Goal: Transaction & Acquisition: Obtain resource

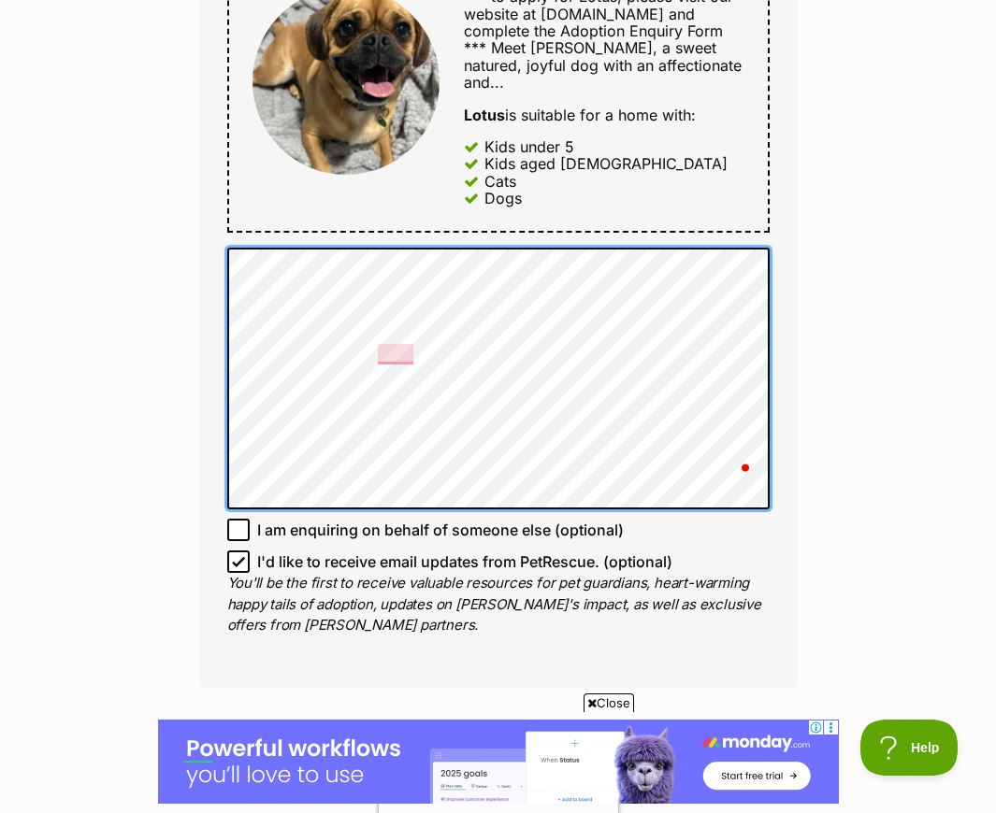
scroll to position [985, 0]
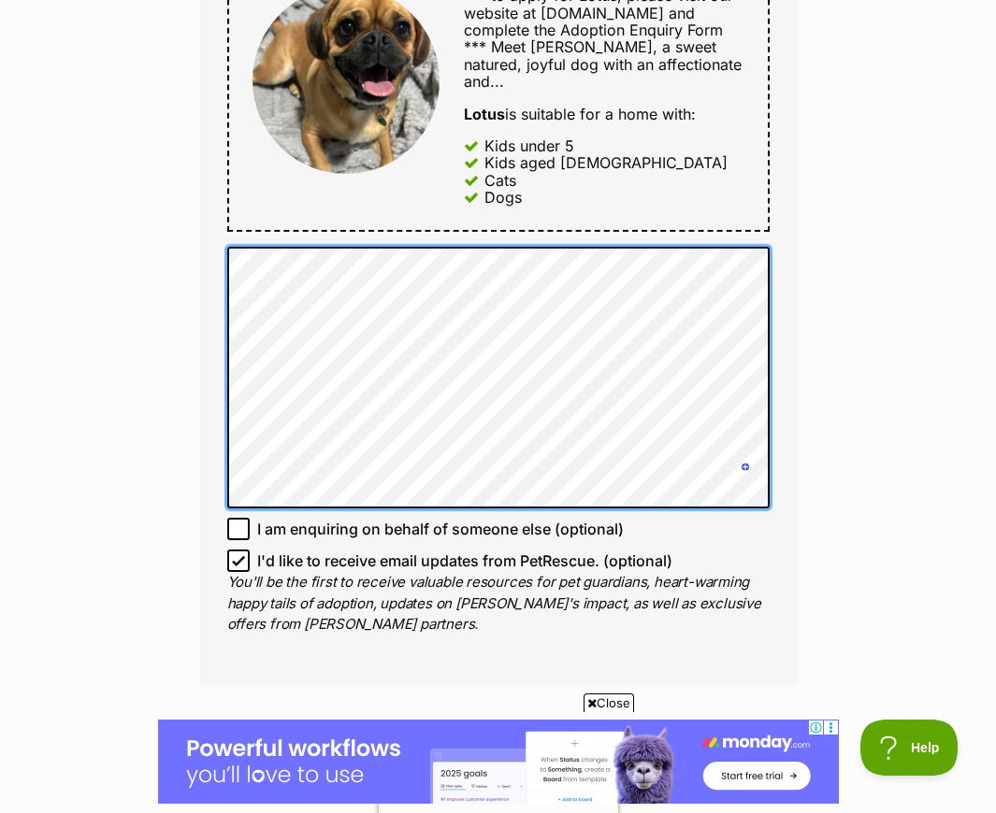
click at [218, 223] on div "Full name Nea Email We require this to be able to send you communications regar…" at bounding box center [498, 75] width 598 height 1222
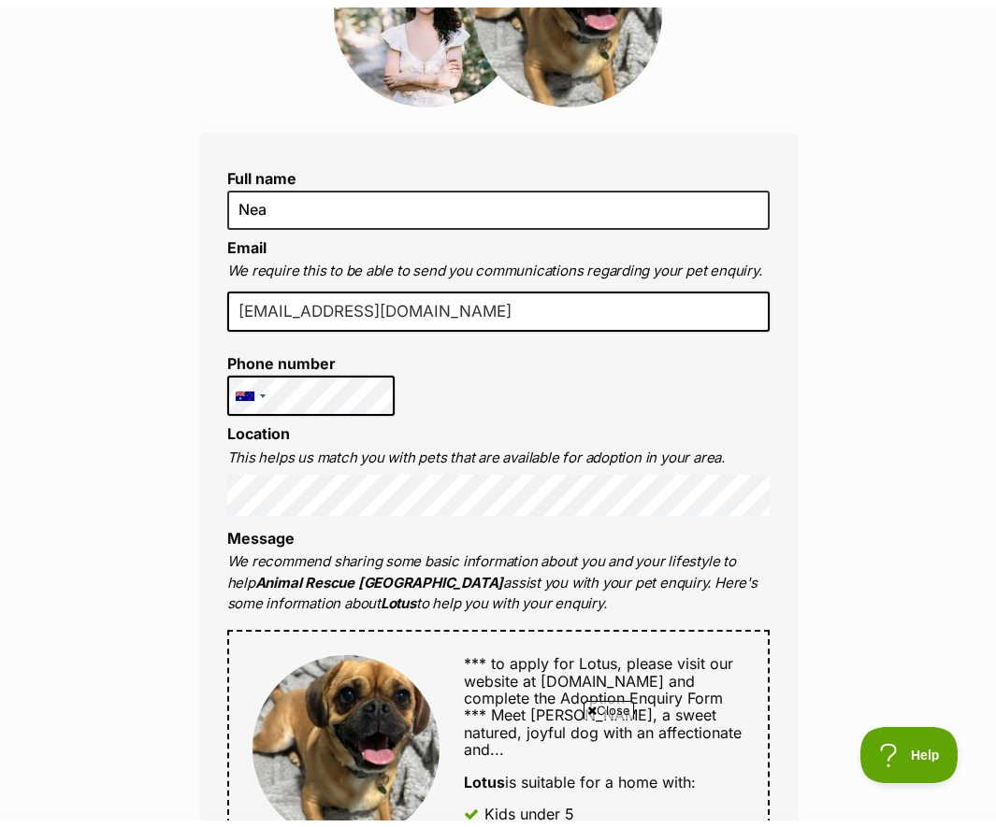
scroll to position [0, 0]
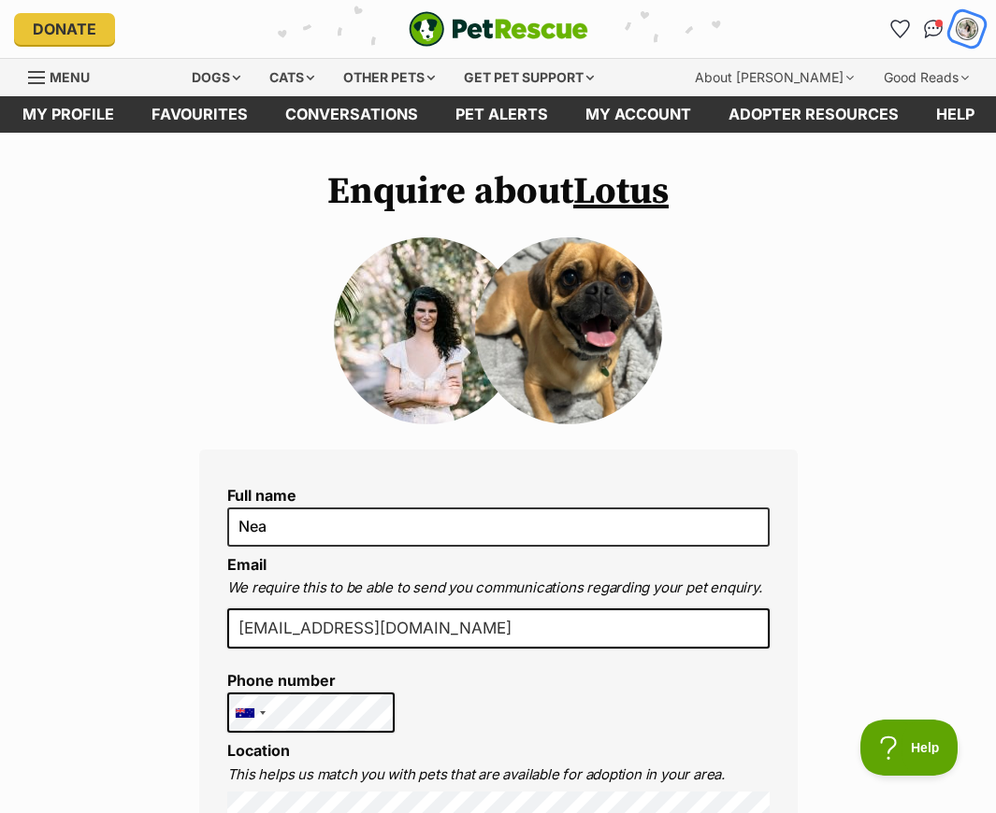
click at [960, 34] on img "My account" at bounding box center [967, 29] width 24 height 24
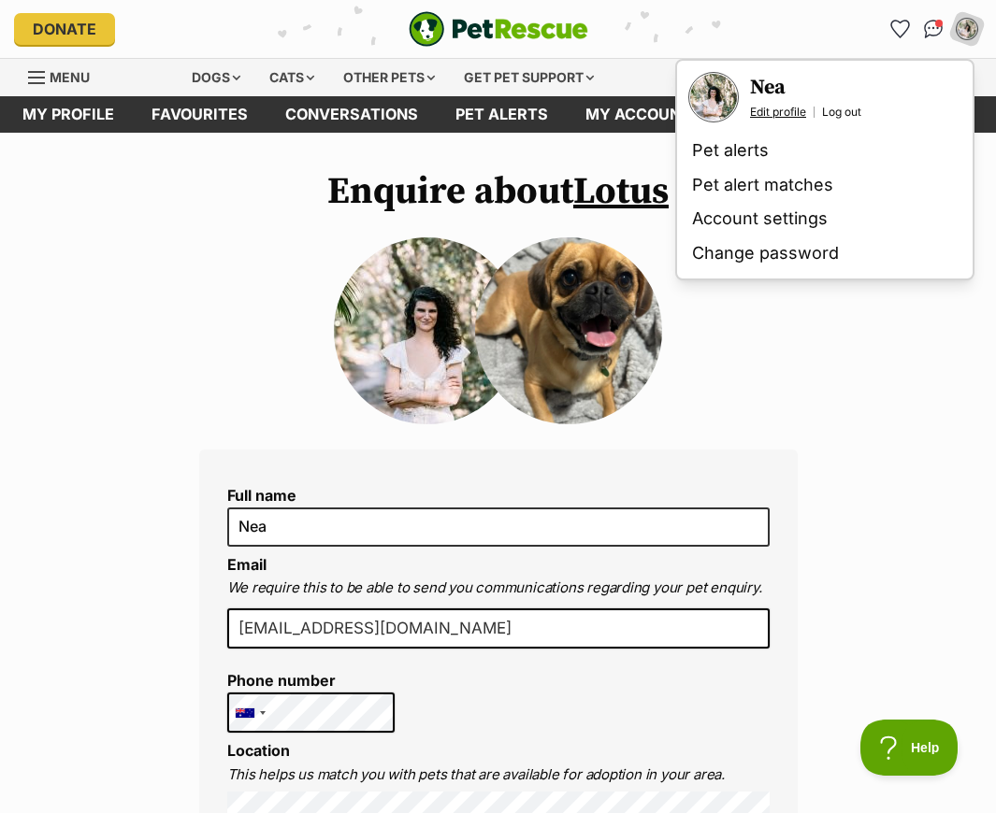
click at [783, 116] on link "Edit profile" at bounding box center [778, 112] width 56 height 15
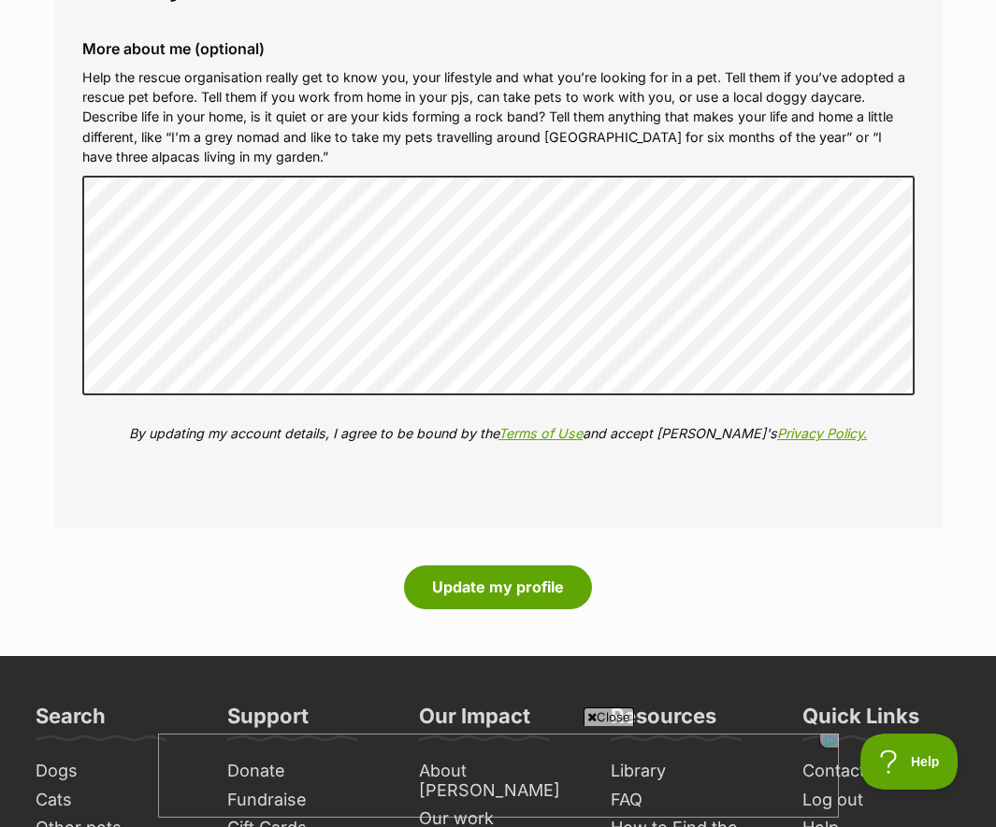
scroll to position [2640, 0]
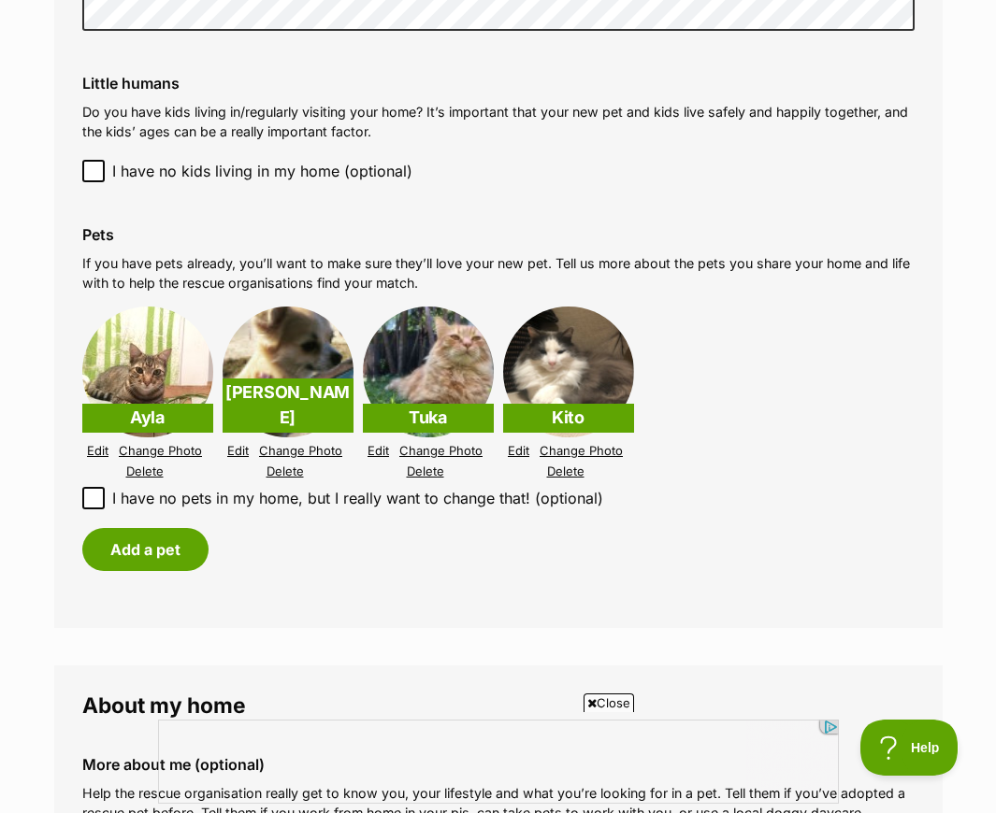
scroll to position [1839, 0]
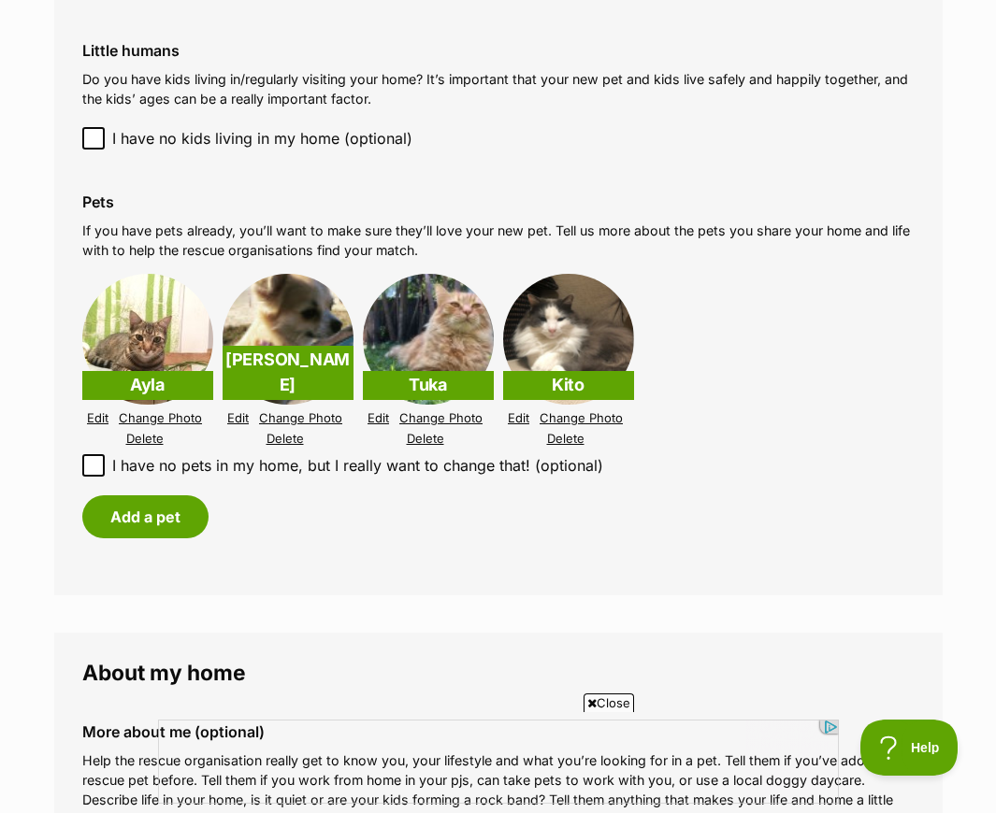
click at [98, 421] on link "Edit" at bounding box center [98, 418] width 22 height 14
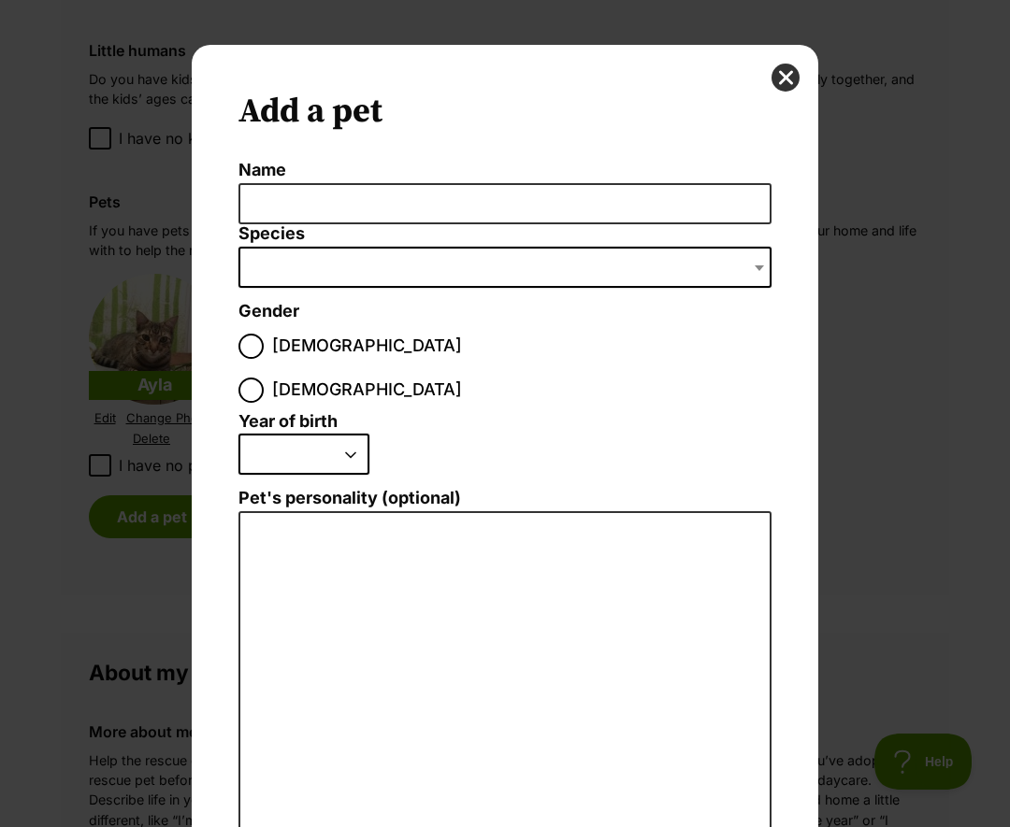
scroll to position [0, 0]
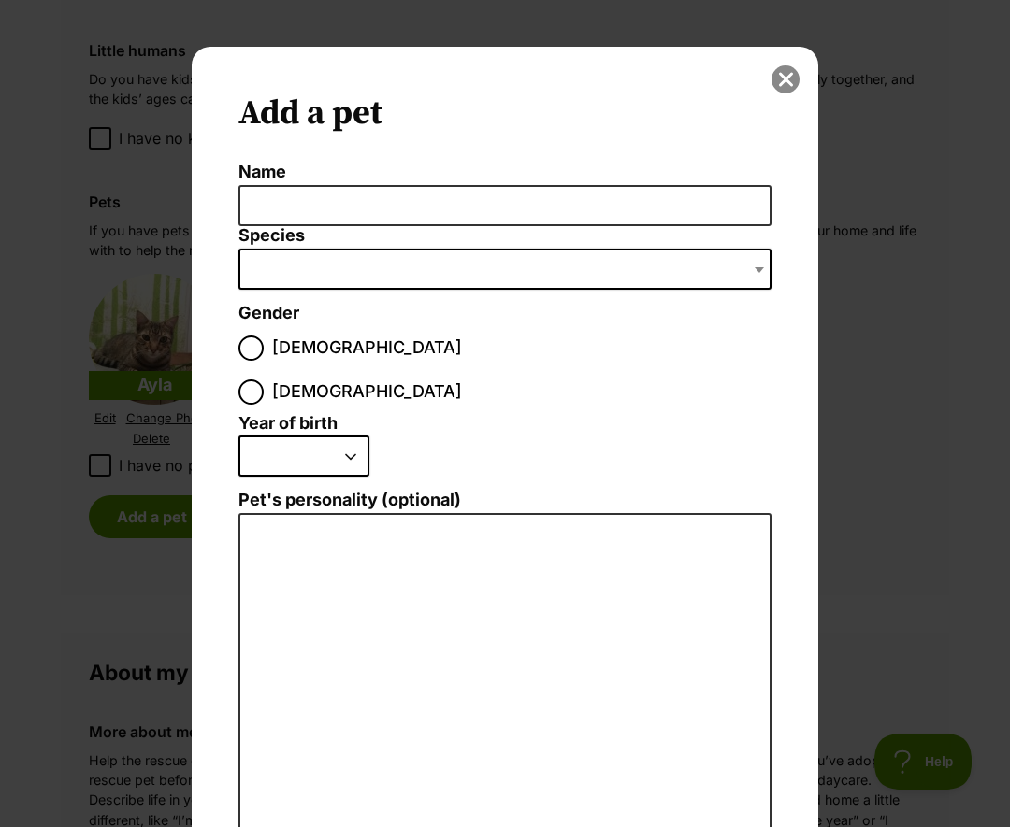
click at [777, 87] on button "close" at bounding box center [785, 79] width 28 height 28
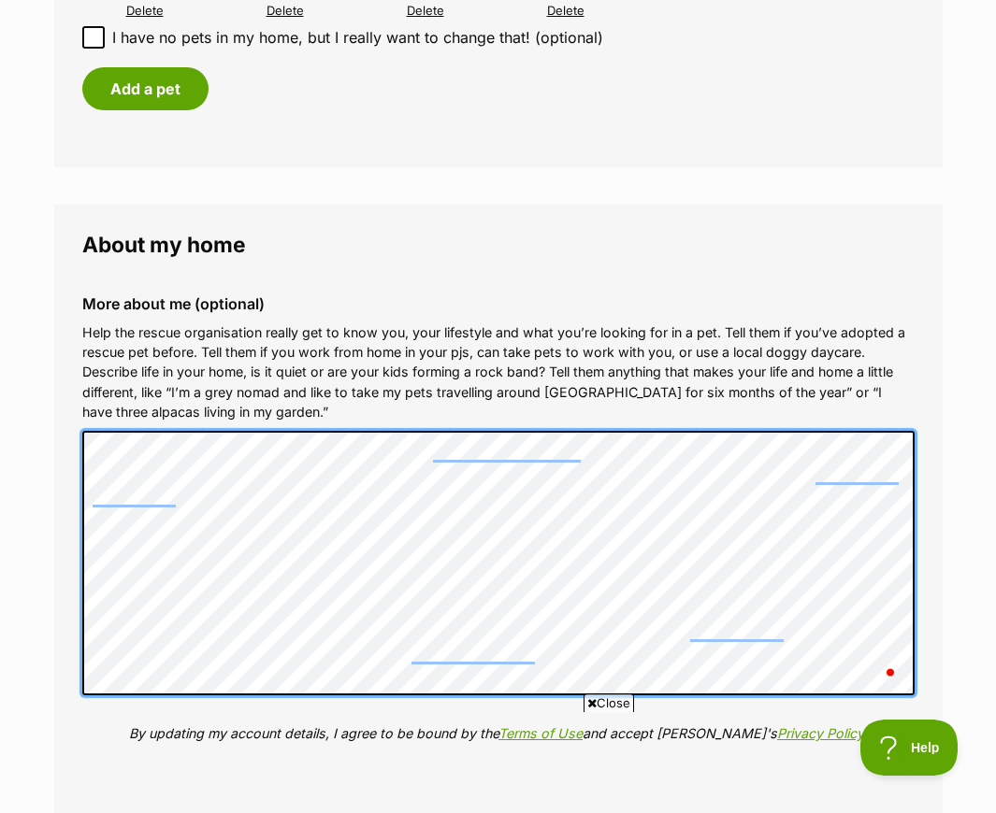
scroll to position [1062, 0]
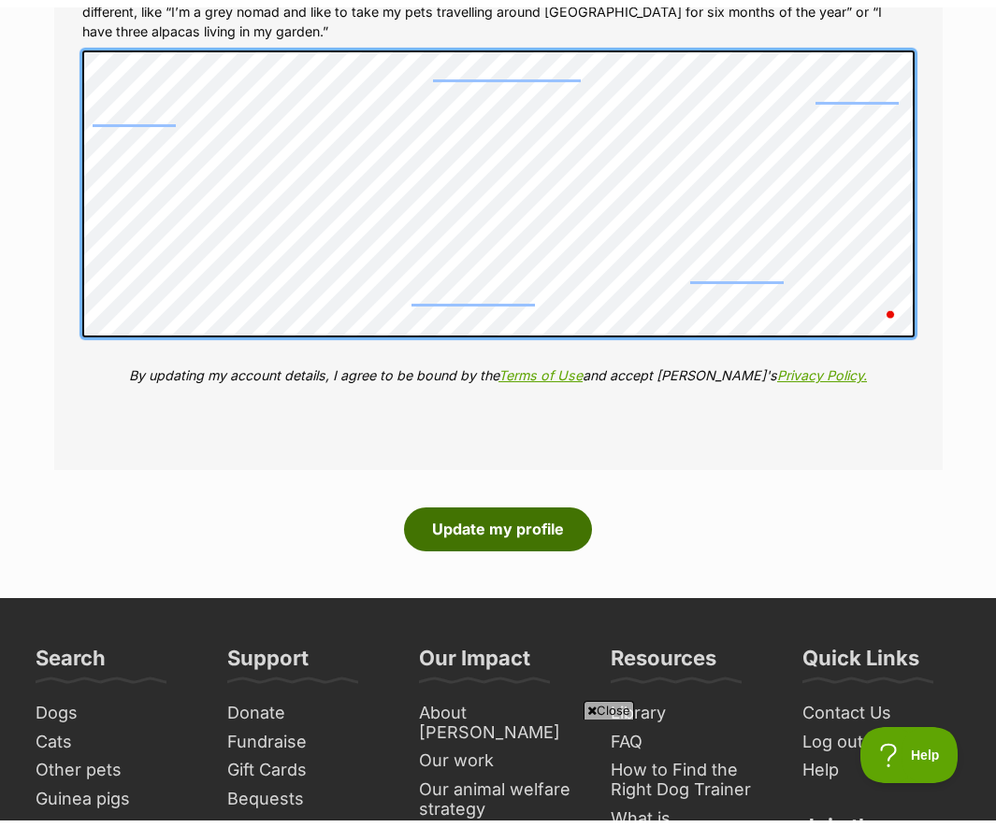
scroll to position [2668, 0]
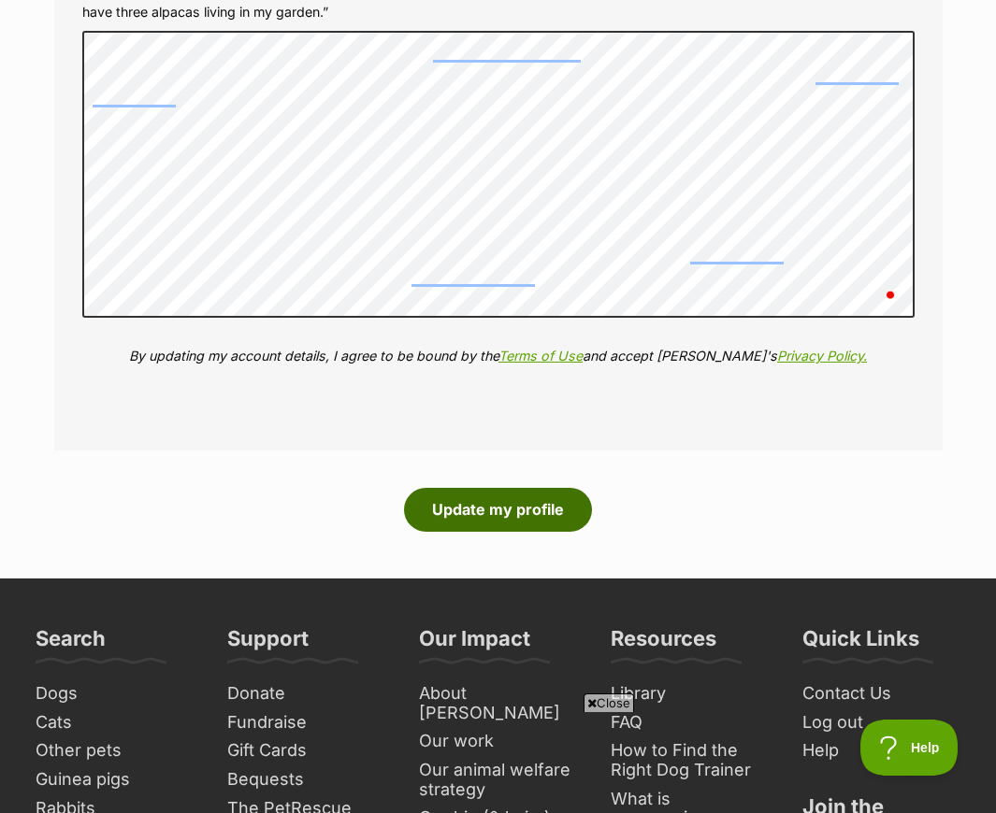
click at [508, 521] on button "Update my profile" at bounding box center [498, 509] width 188 height 43
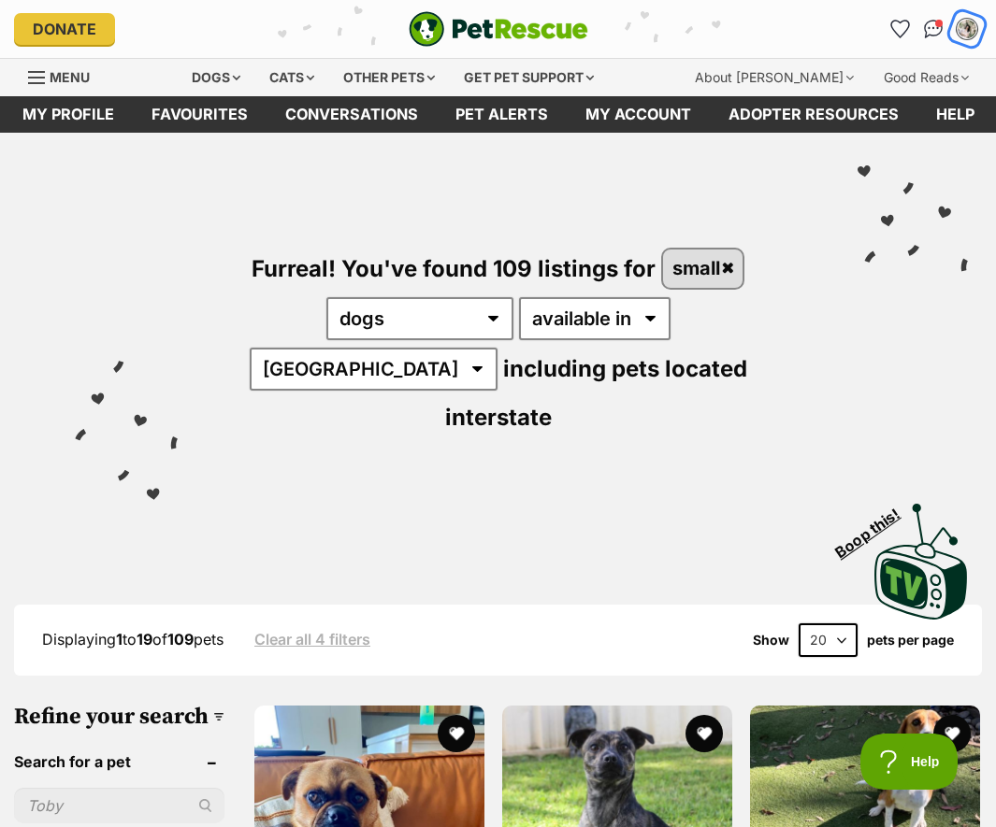
click at [969, 35] on img "My account" at bounding box center [967, 29] width 24 height 24
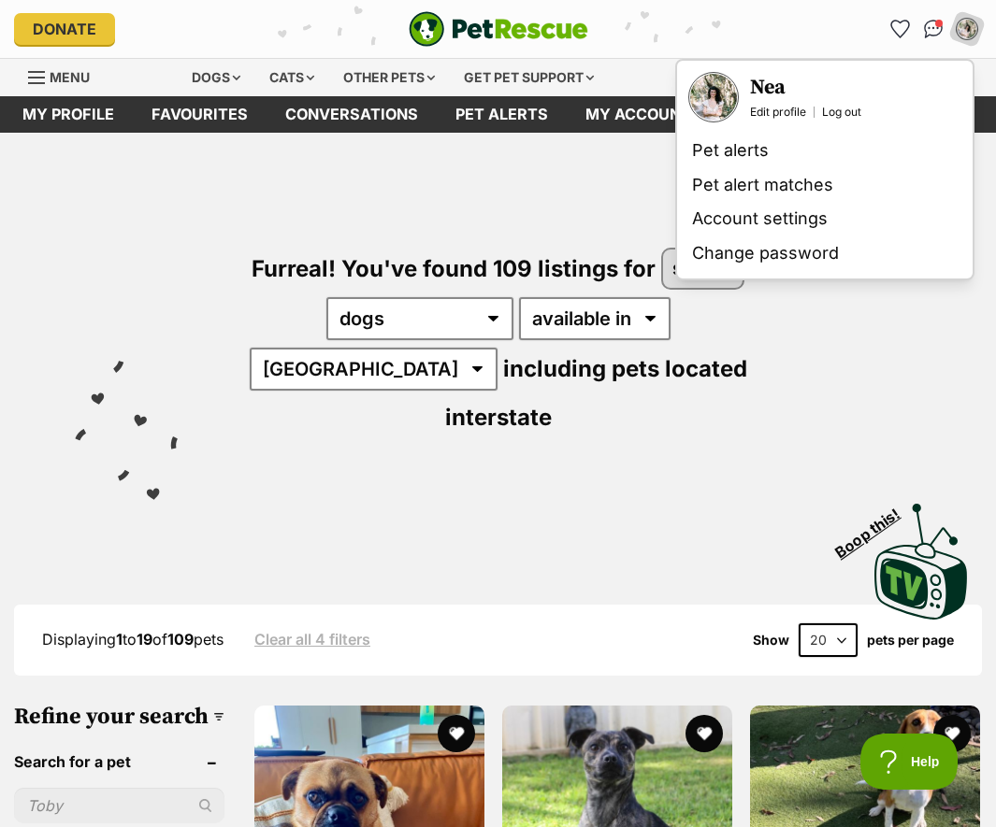
click at [778, 93] on h3 "Nea" at bounding box center [805, 88] width 111 height 26
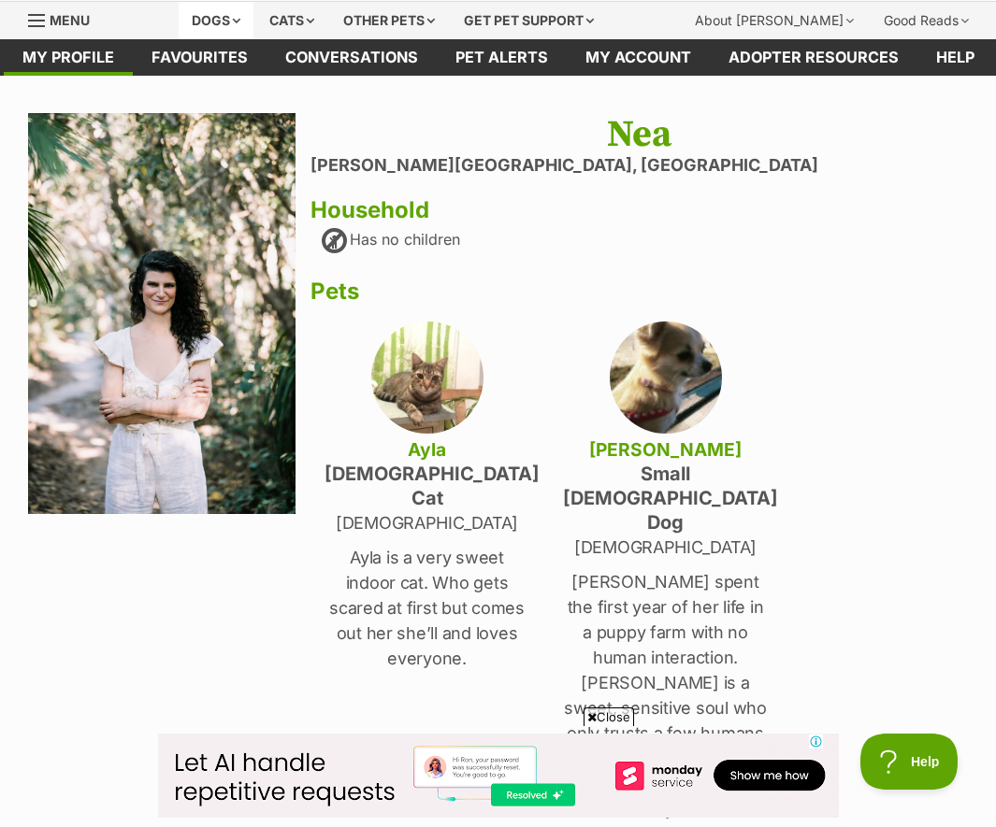
click at [240, 22] on div "Dogs" at bounding box center [216, 20] width 75 height 37
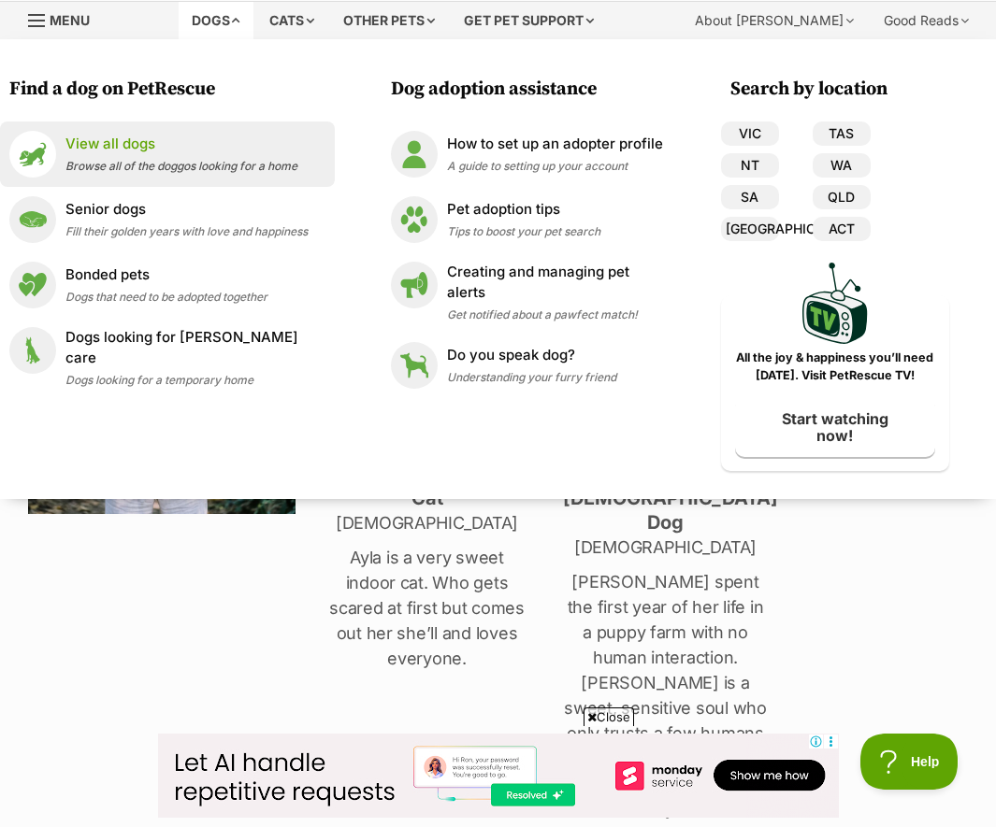
click at [130, 151] on p "View all dogs" at bounding box center [181, 145] width 232 height 22
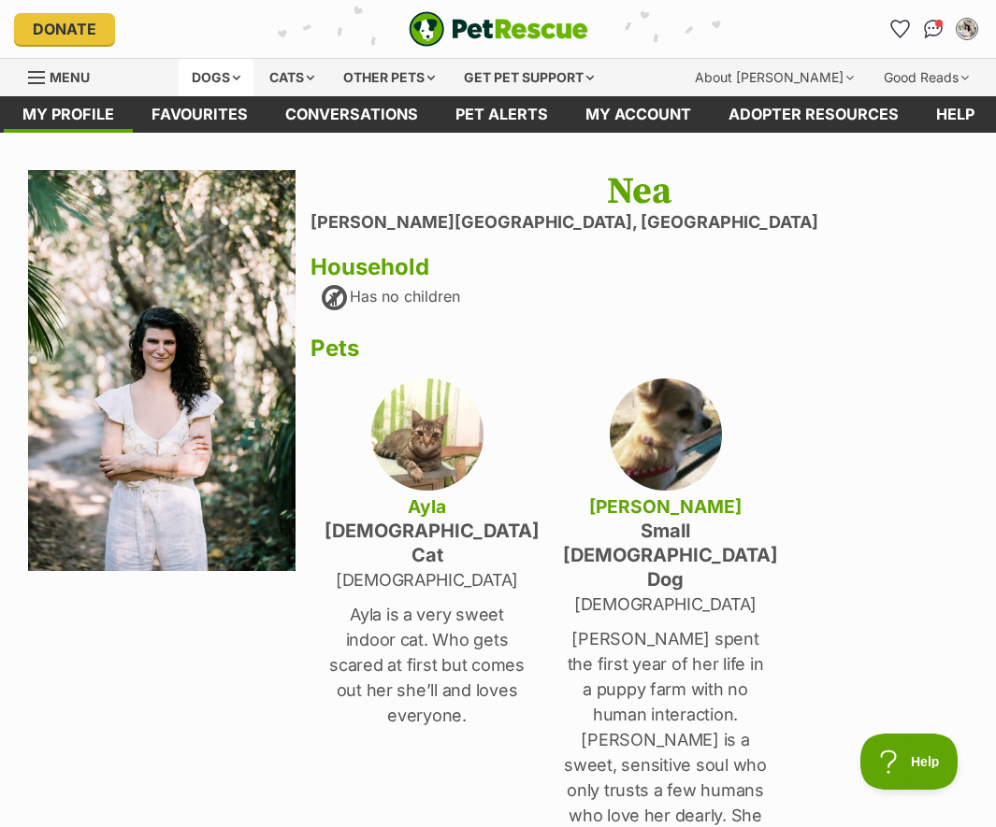
click at [239, 81] on div "Dogs" at bounding box center [216, 77] width 75 height 37
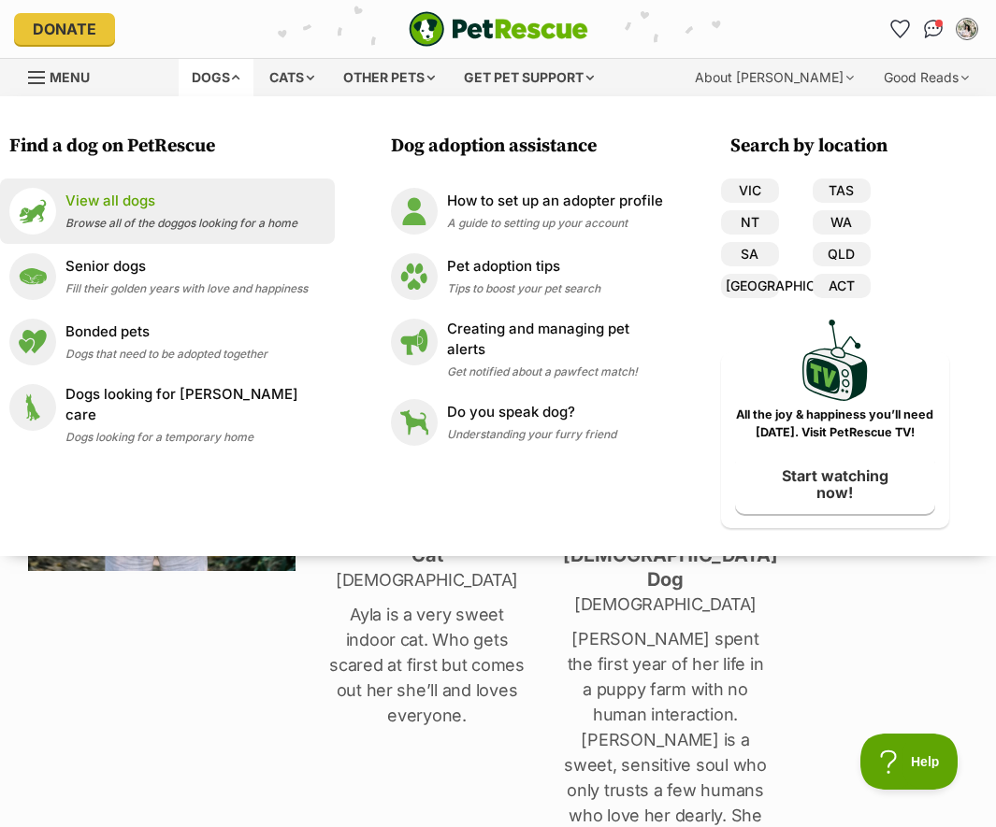
click at [136, 202] on p "View all dogs" at bounding box center [181, 202] width 232 height 22
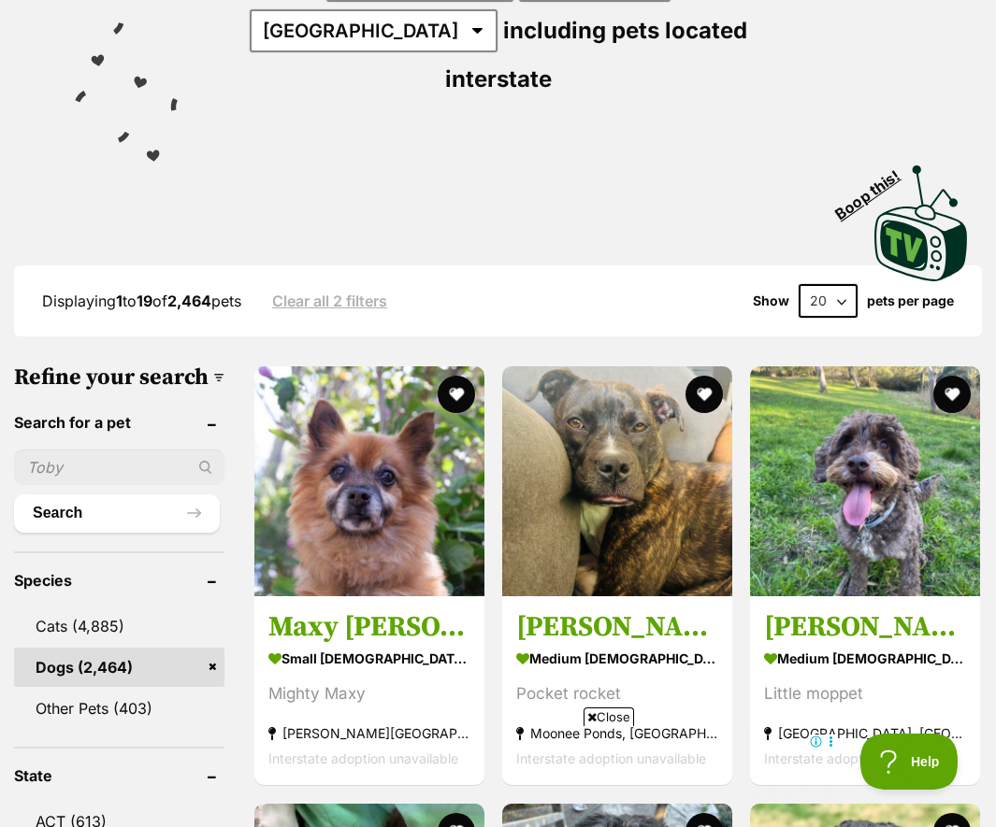
click at [102, 452] on input "text" at bounding box center [119, 468] width 210 height 36
type input "lotus"
click at [14, 495] on button "Search" at bounding box center [117, 513] width 206 height 37
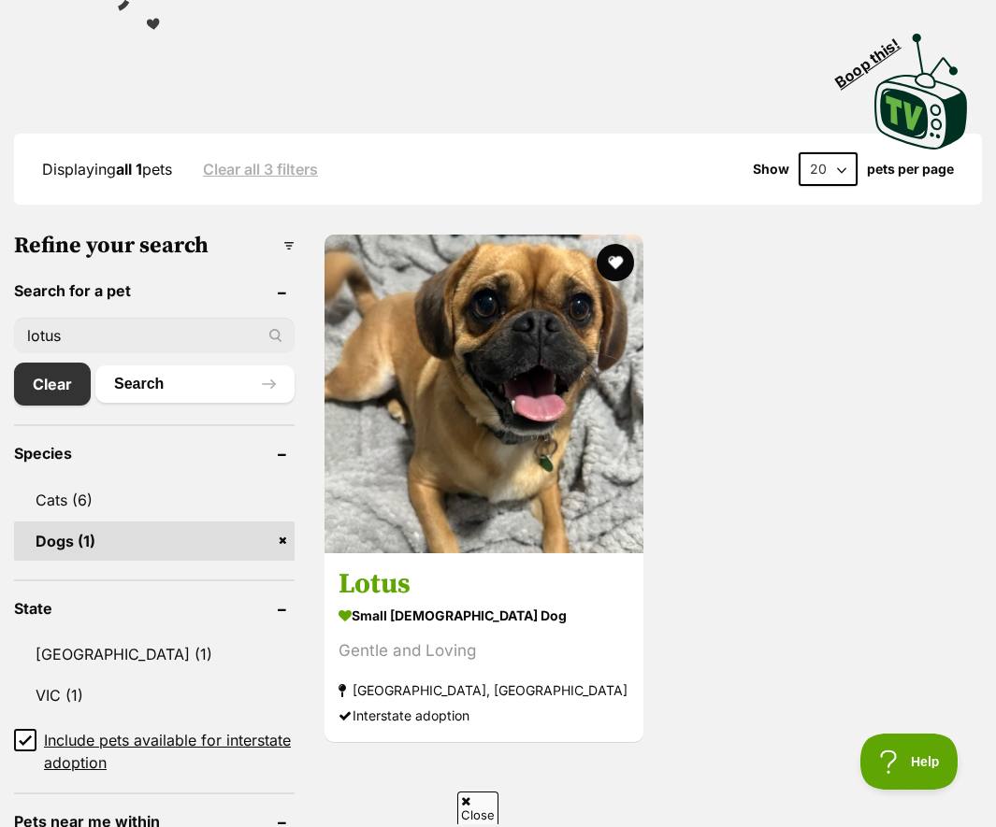
scroll to position [429, 0]
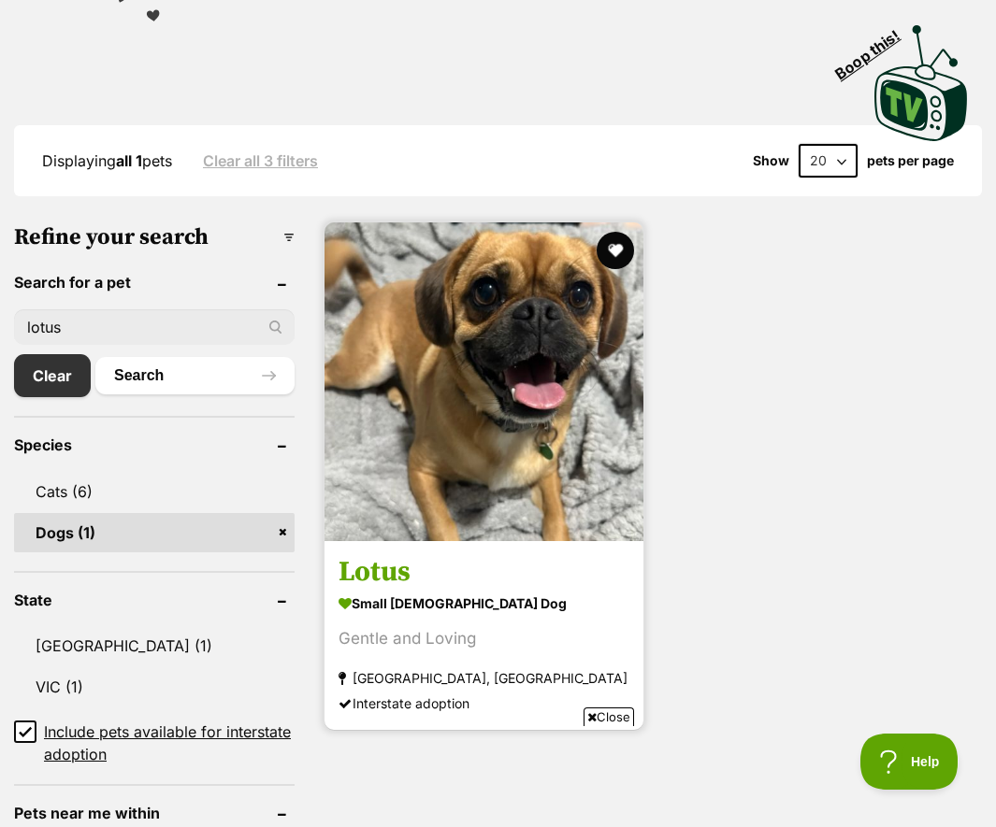
click at [484, 669] on strong "[GEOGRAPHIC_DATA], [GEOGRAPHIC_DATA]" at bounding box center [483, 679] width 291 height 25
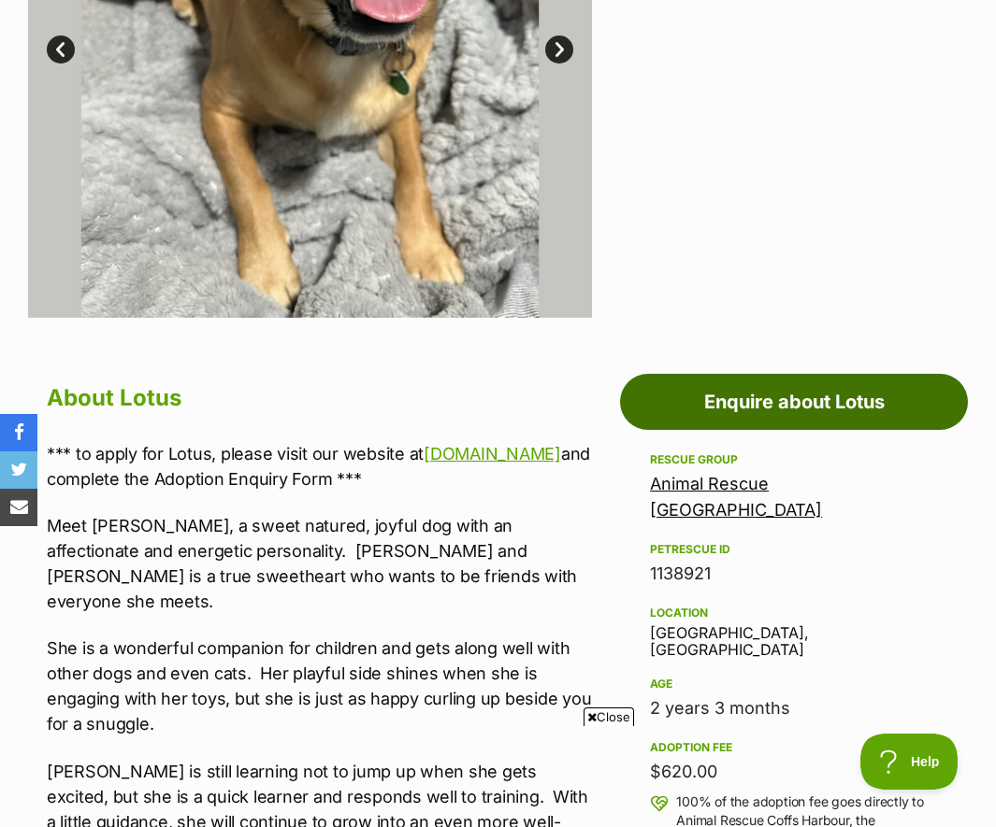
click at [804, 413] on link "Enquire about Lotus" at bounding box center [794, 402] width 348 height 56
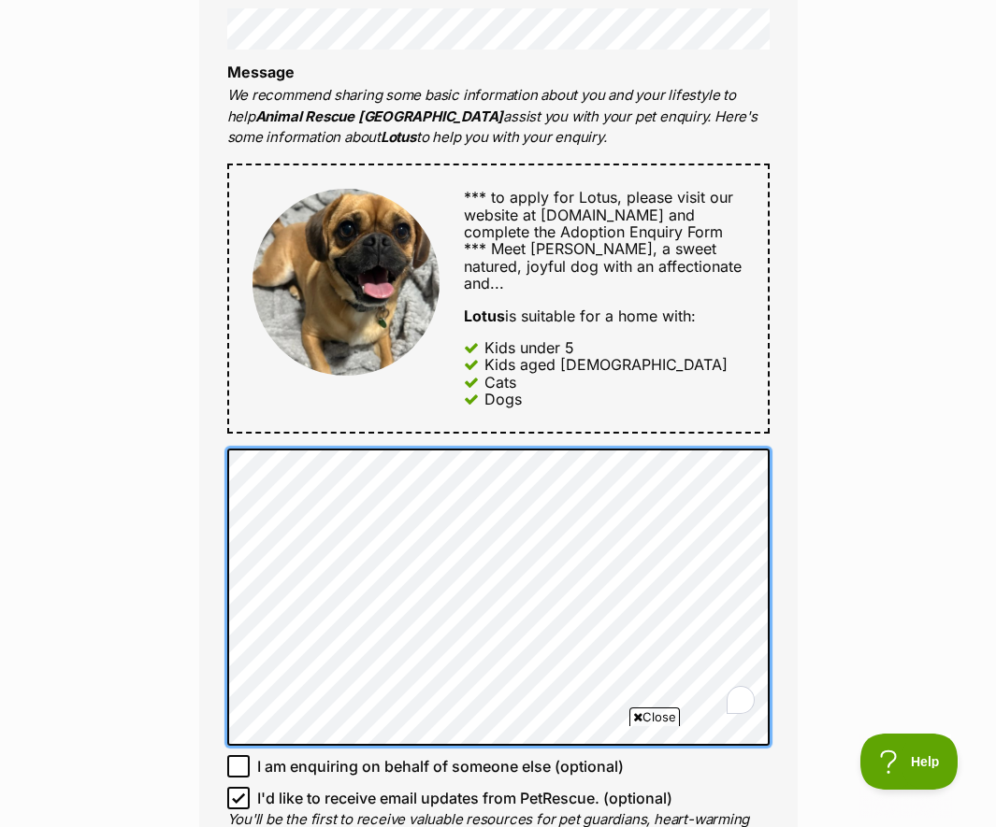
click at [266, 309] on div "Full name Nea Email We require this to be able to send you communications regar…" at bounding box center [498, 295] width 598 height 1258
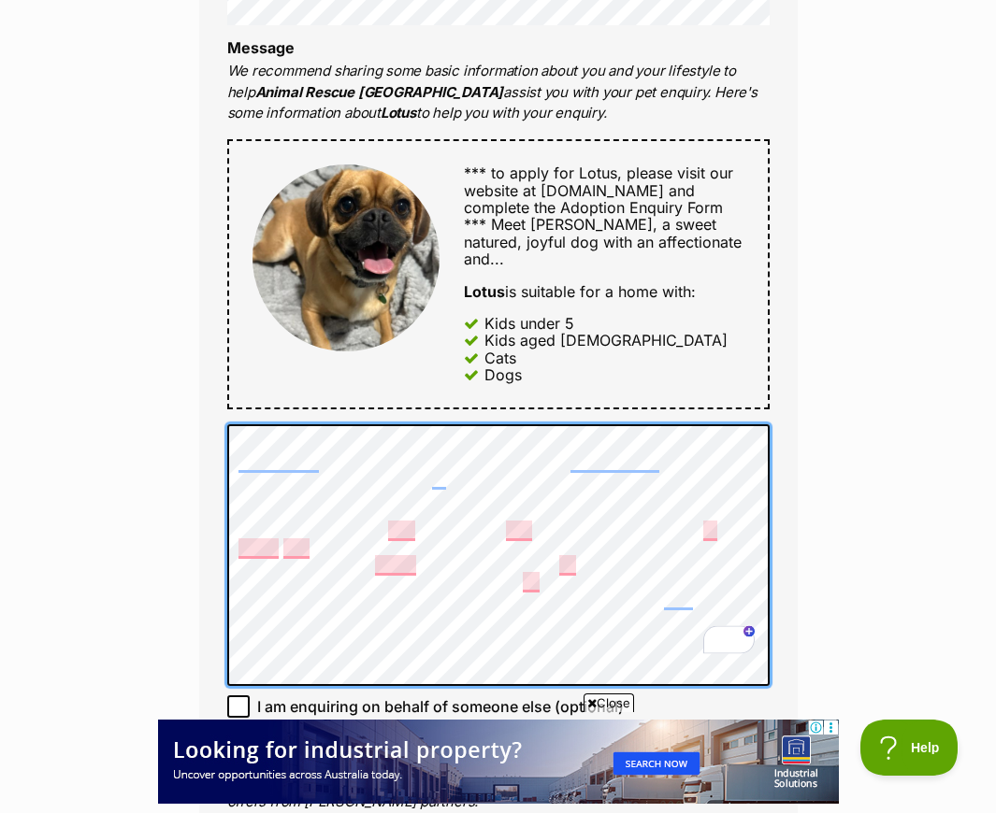
scroll to position [811, 0]
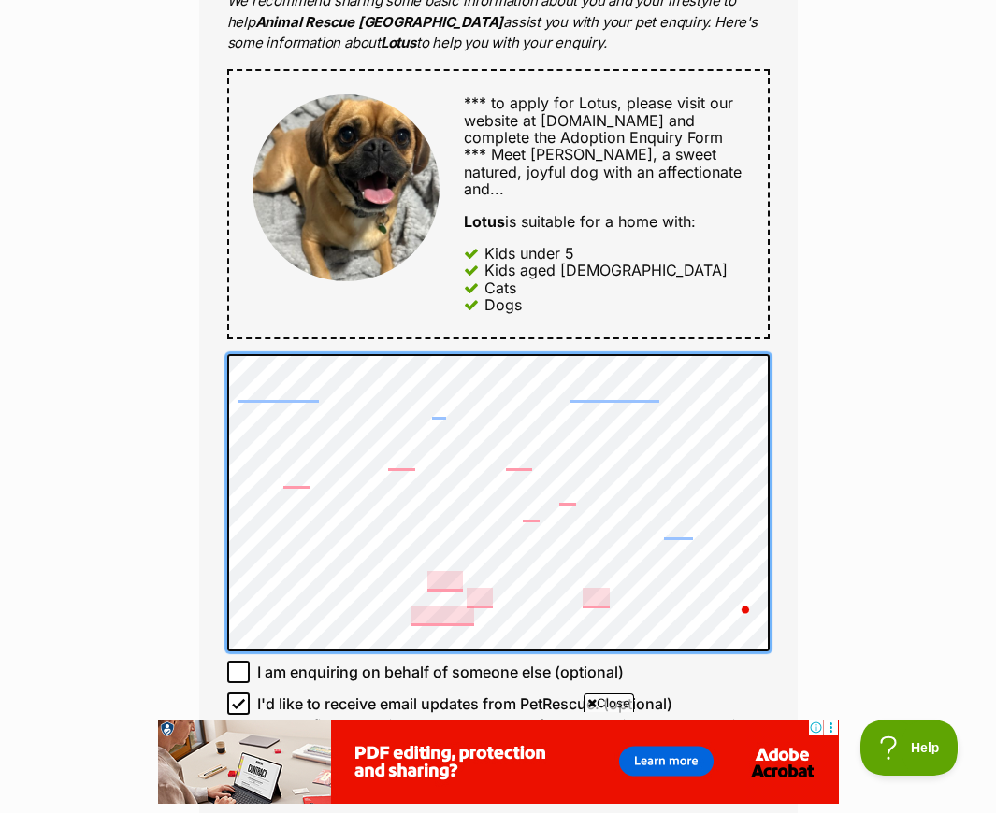
scroll to position [883, 0]
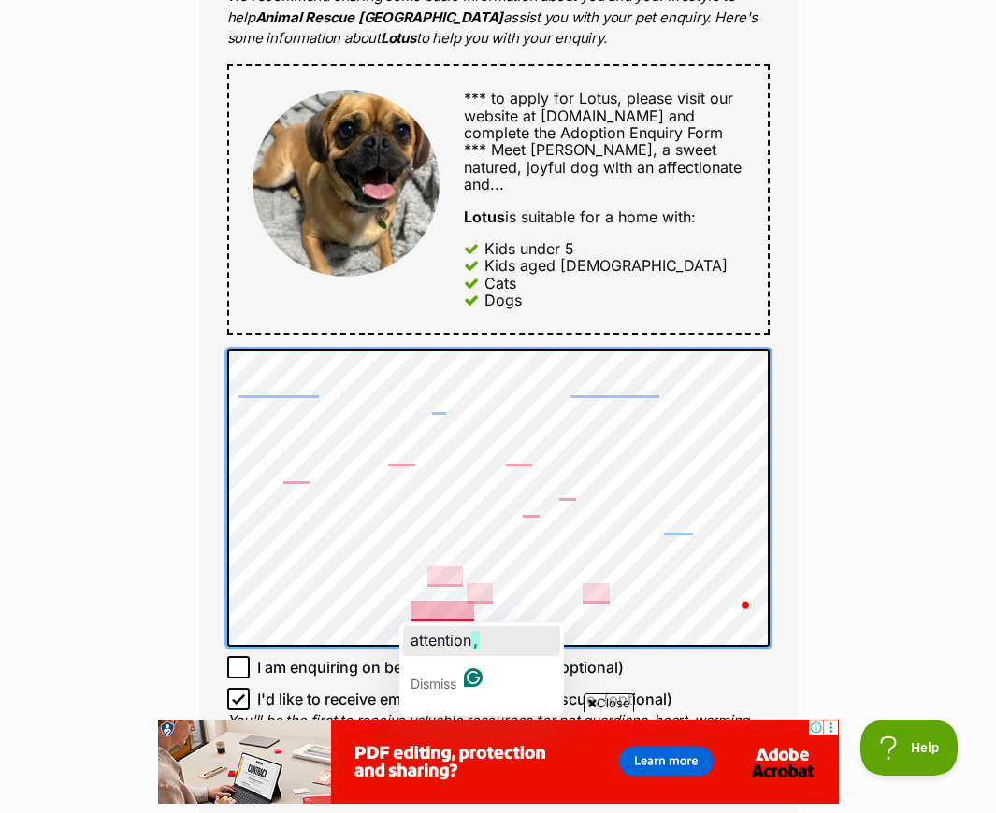
click at [447, 641] on span "attention" at bounding box center [440, 640] width 61 height 19
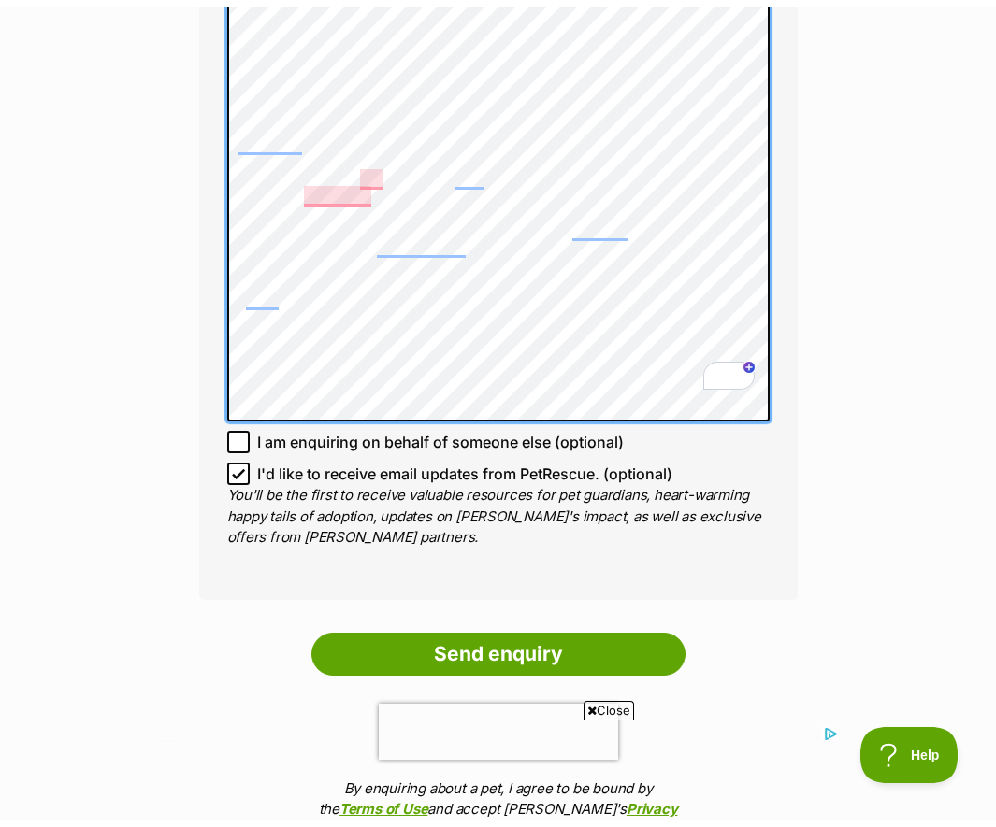
scroll to position [1564, 0]
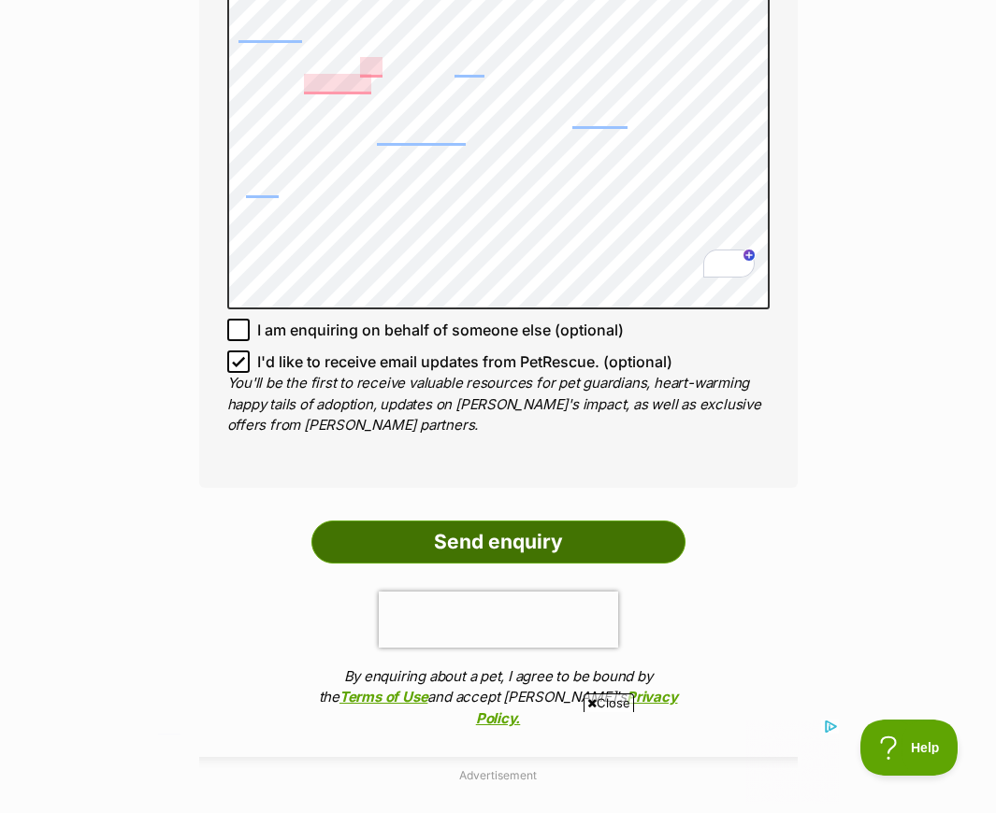
click at [511, 526] on input "Send enquiry" at bounding box center [498, 542] width 374 height 43
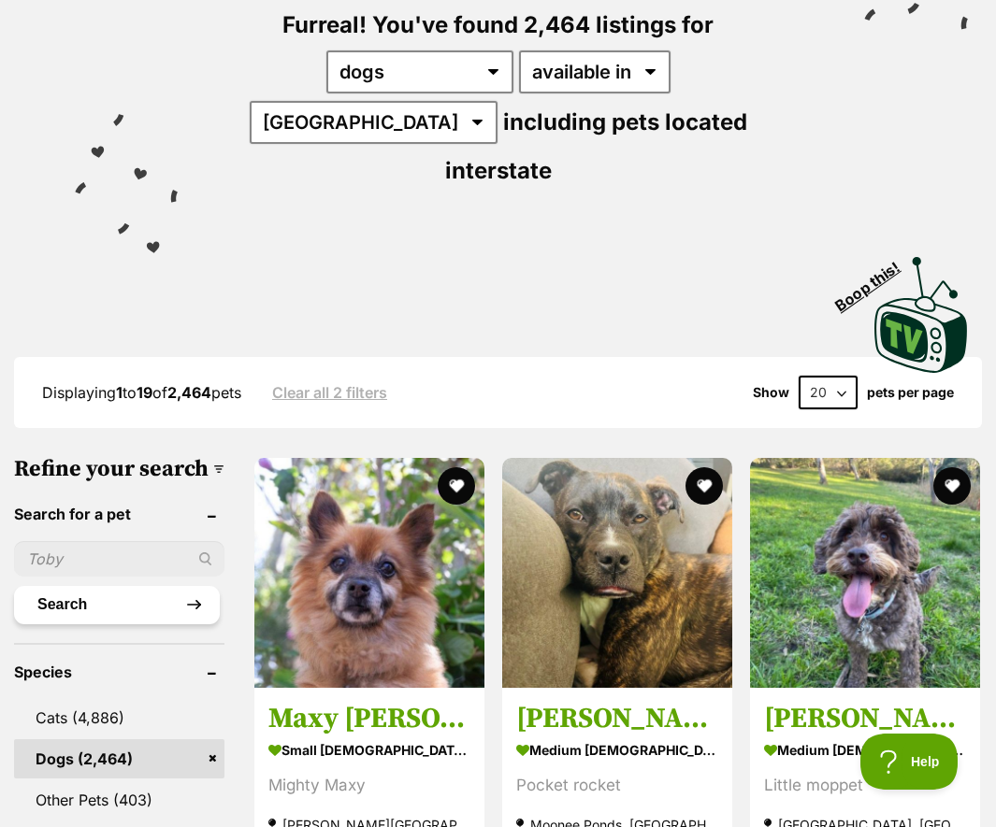
scroll to position [245, 0]
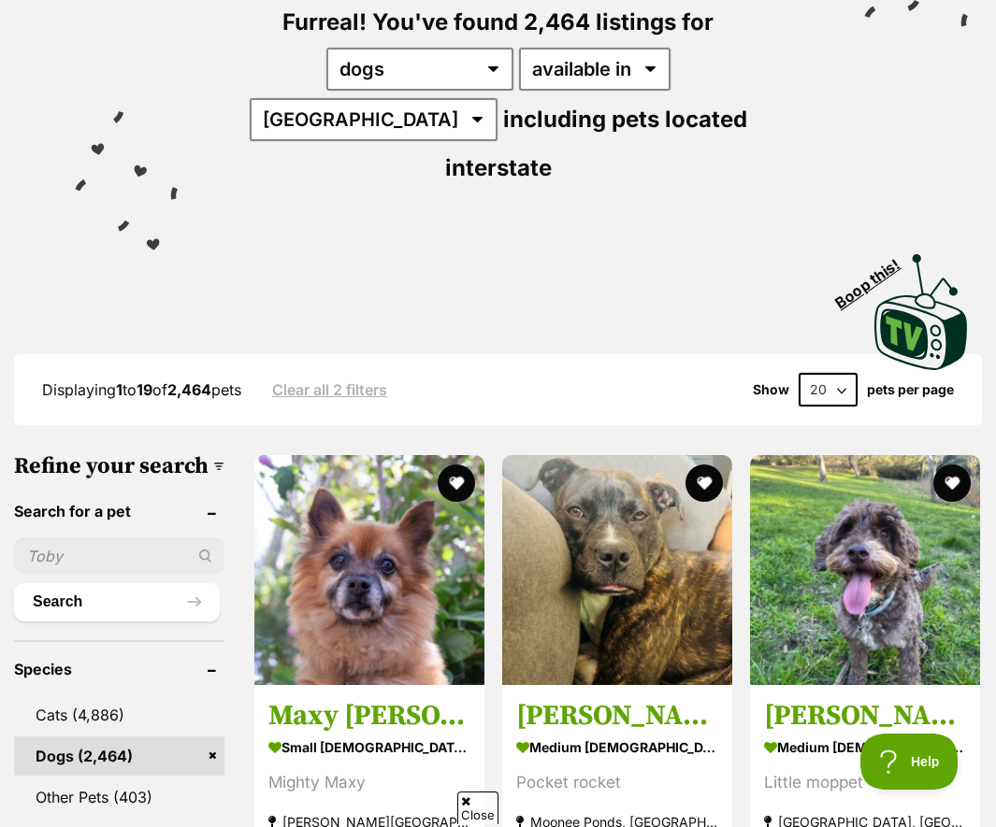
click at [54, 539] on input "text" at bounding box center [119, 557] width 210 height 36
type input "lotus"
click at [14, 583] on button "Search" at bounding box center [117, 601] width 206 height 37
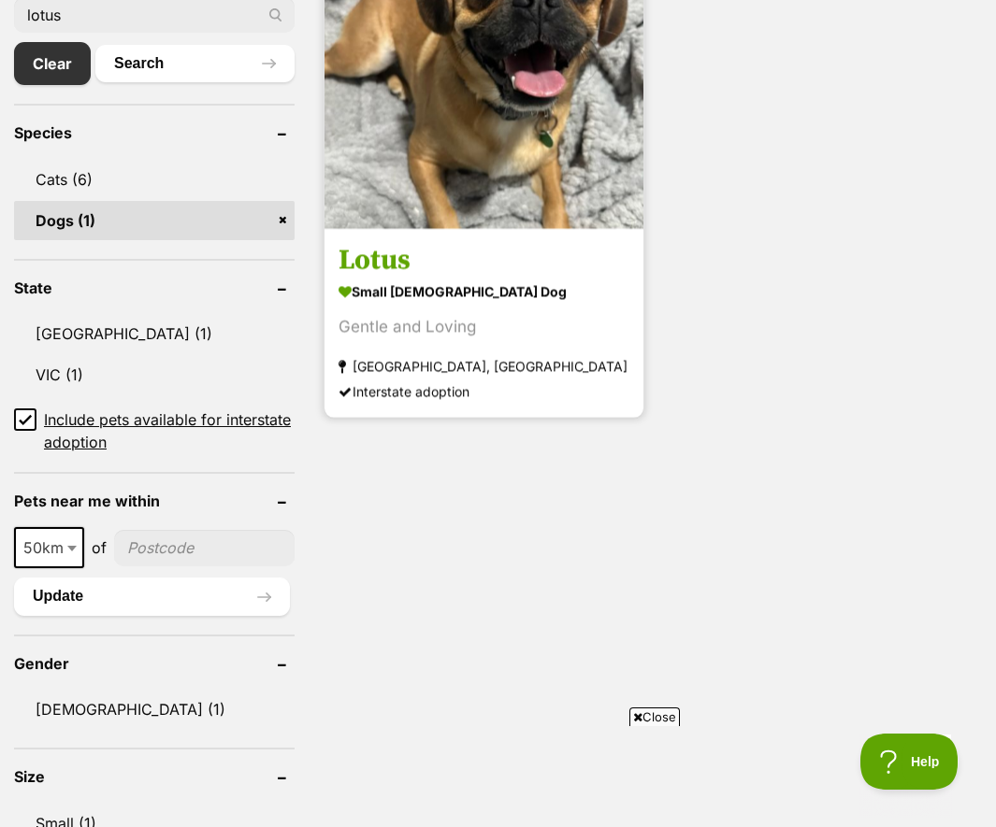
click at [413, 282] on strong "small [DEMOGRAPHIC_DATA] Dog" at bounding box center [483, 292] width 291 height 27
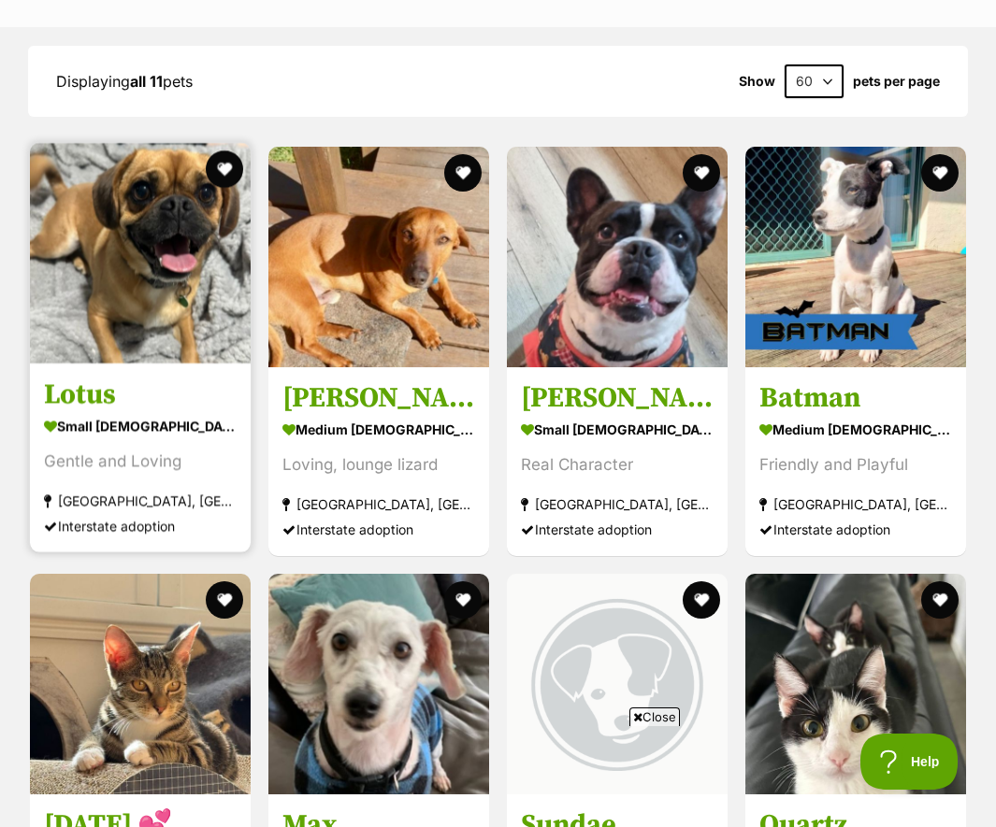
scroll to position [1528, 0]
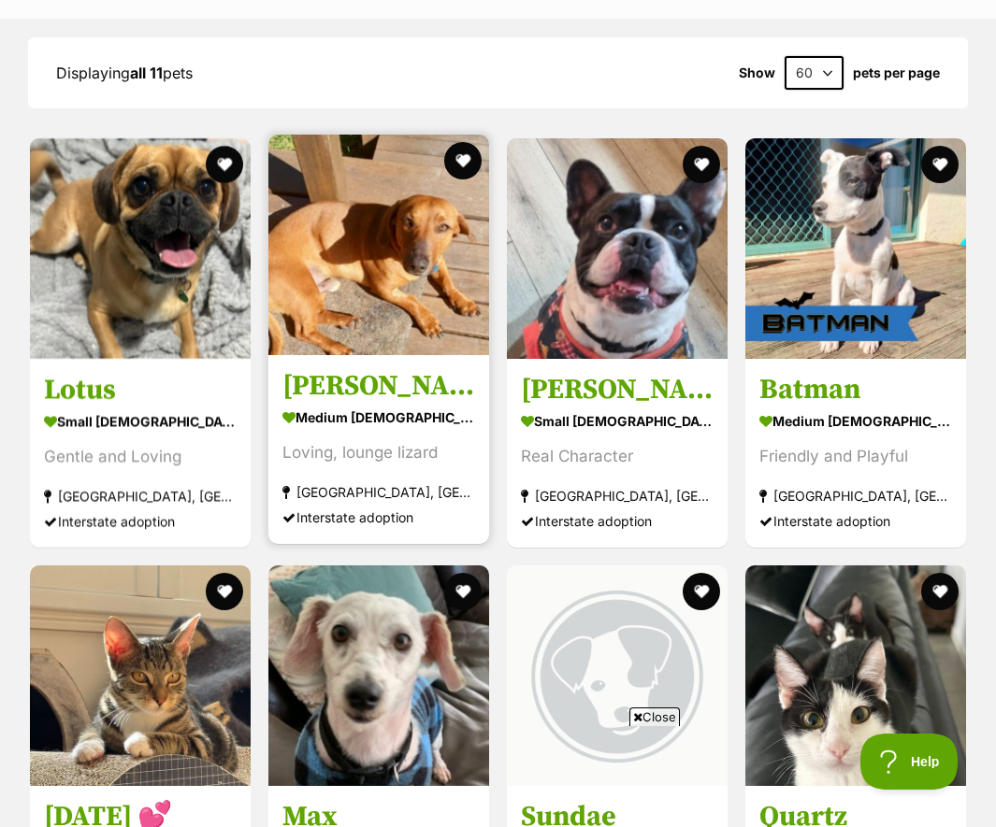
click at [381, 340] on link at bounding box center [378, 349] width 221 height 19
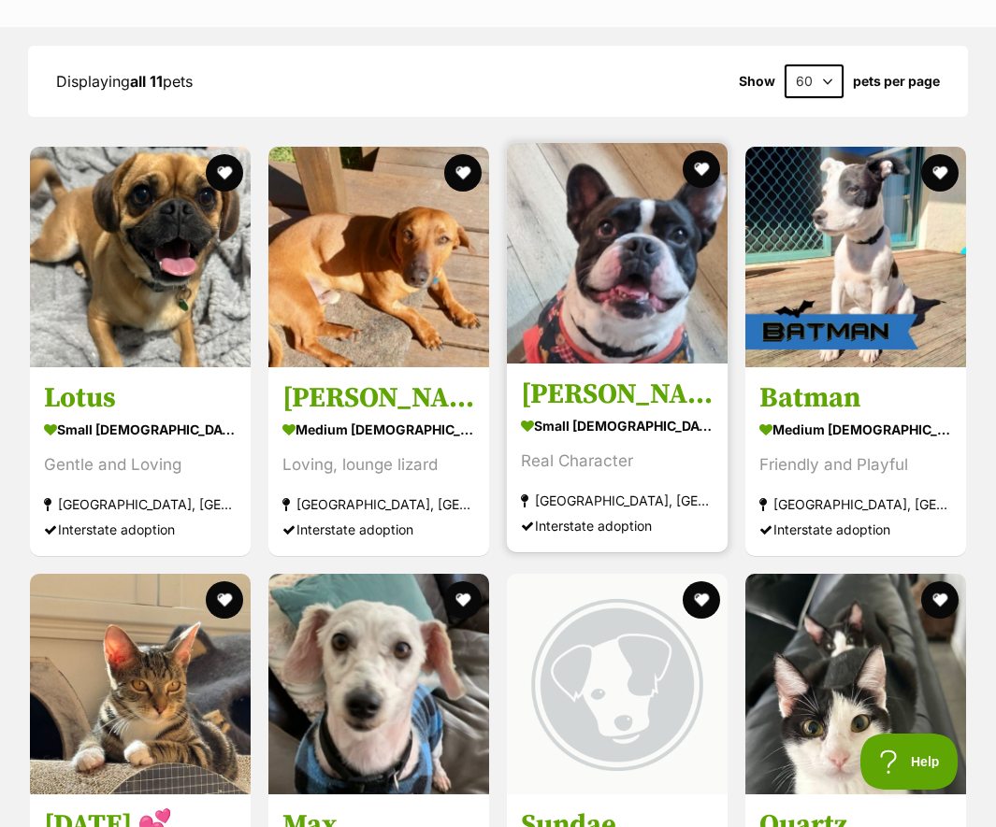
click at [605, 412] on section "small male Dog Real Character Coffs Harbour, NSW Interstate adoption" at bounding box center [617, 475] width 193 height 126
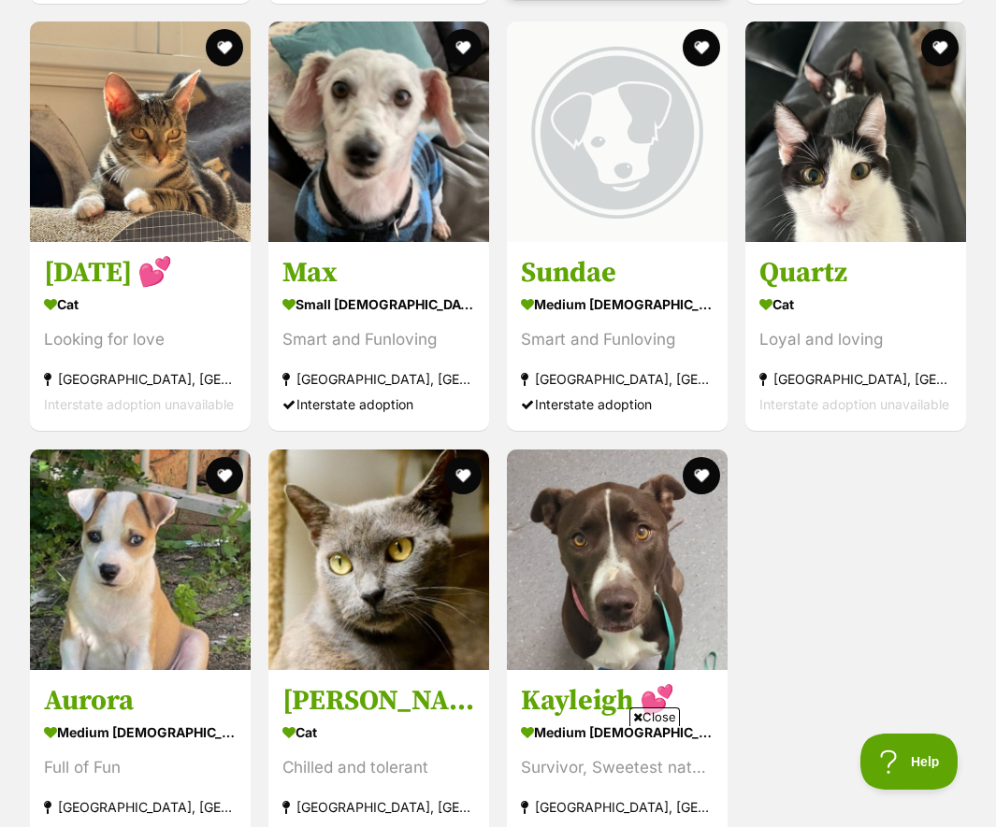
scroll to position [1762, 0]
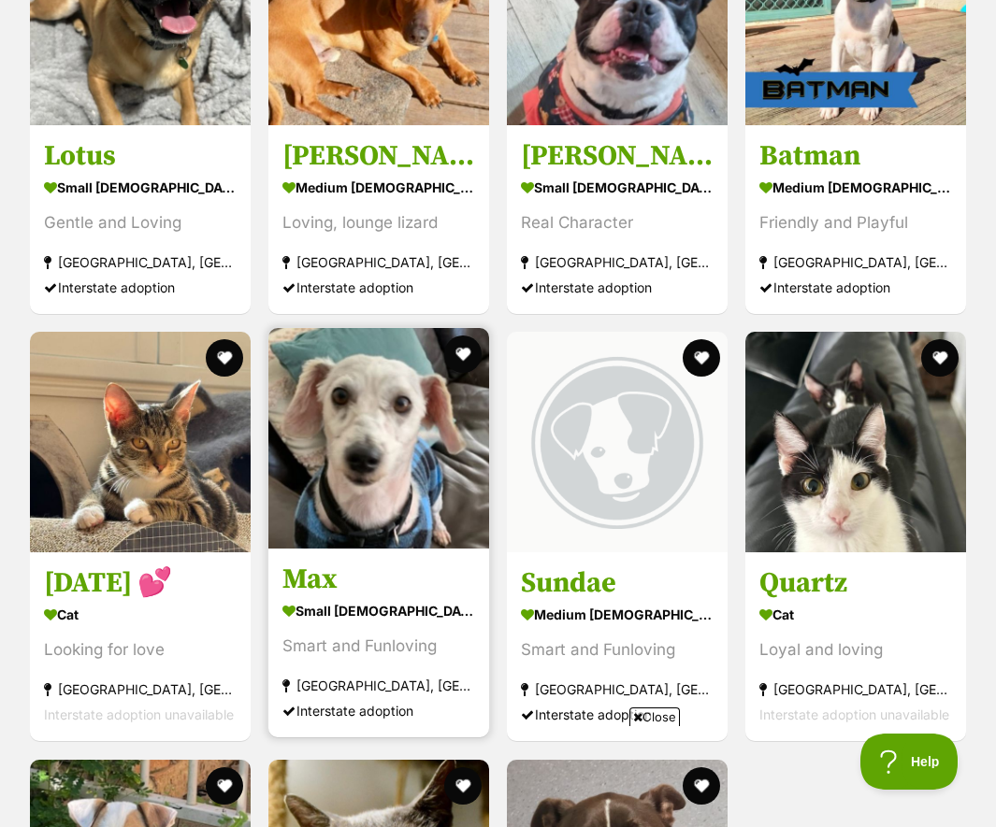
click at [360, 606] on section "small [DEMOGRAPHIC_DATA] Dog Smart and Funloving [GEOGRAPHIC_DATA], [GEOGRAPHIC…" at bounding box center [378, 661] width 193 height 126
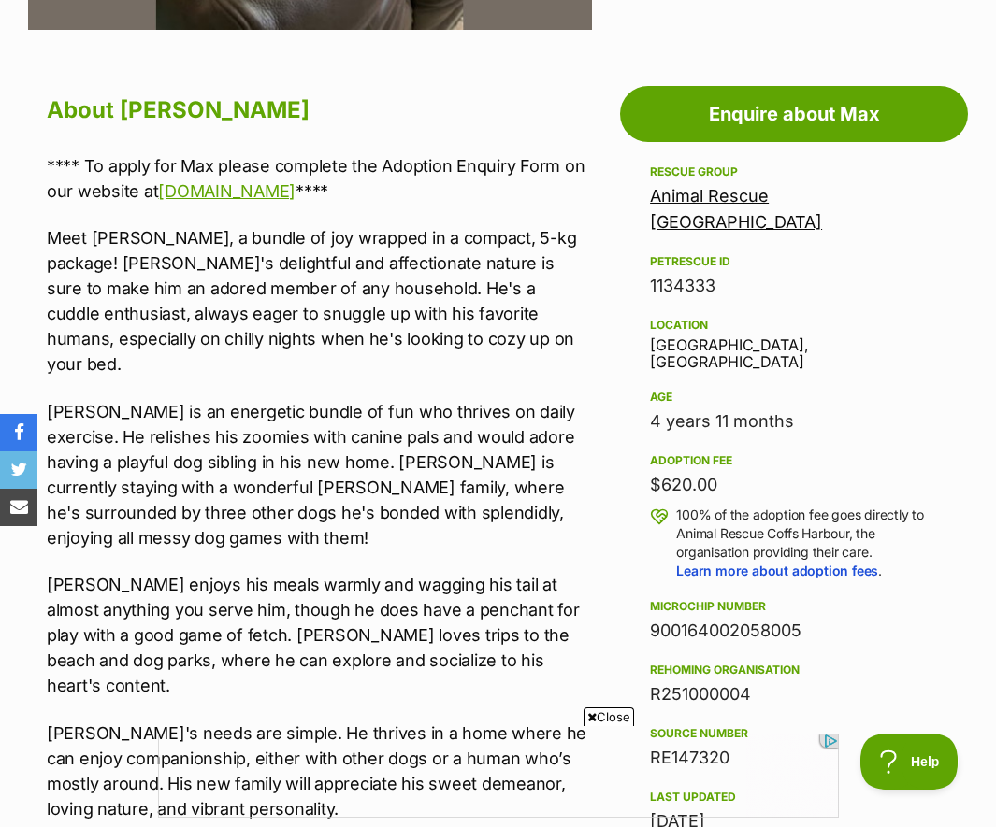
scroll to position [983, 0]
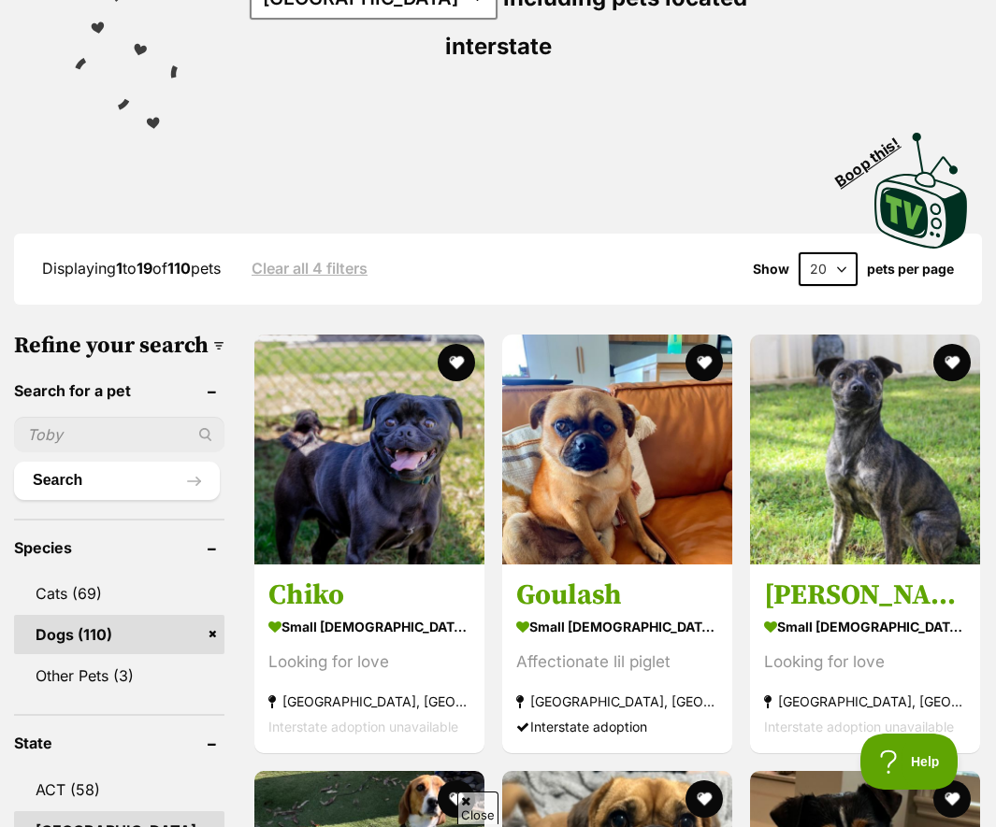
scroll to position [391, 0]
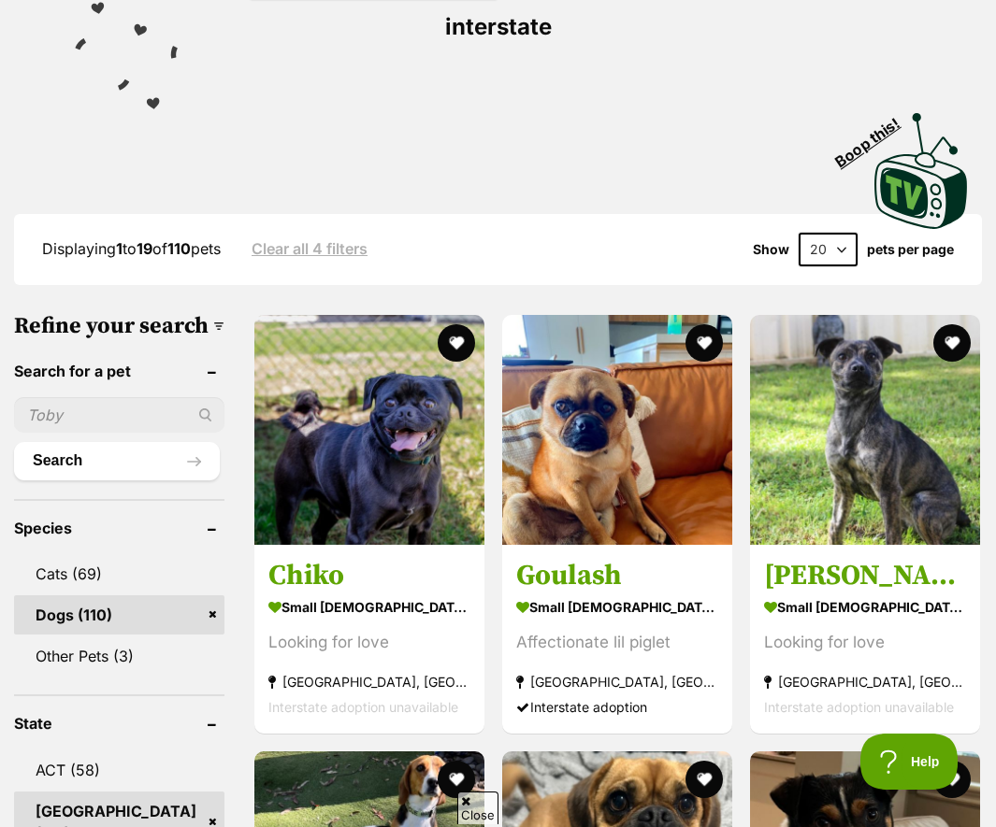
click at [74, 397] on input "text" at bounding box center [119, 415] width 210 height 36
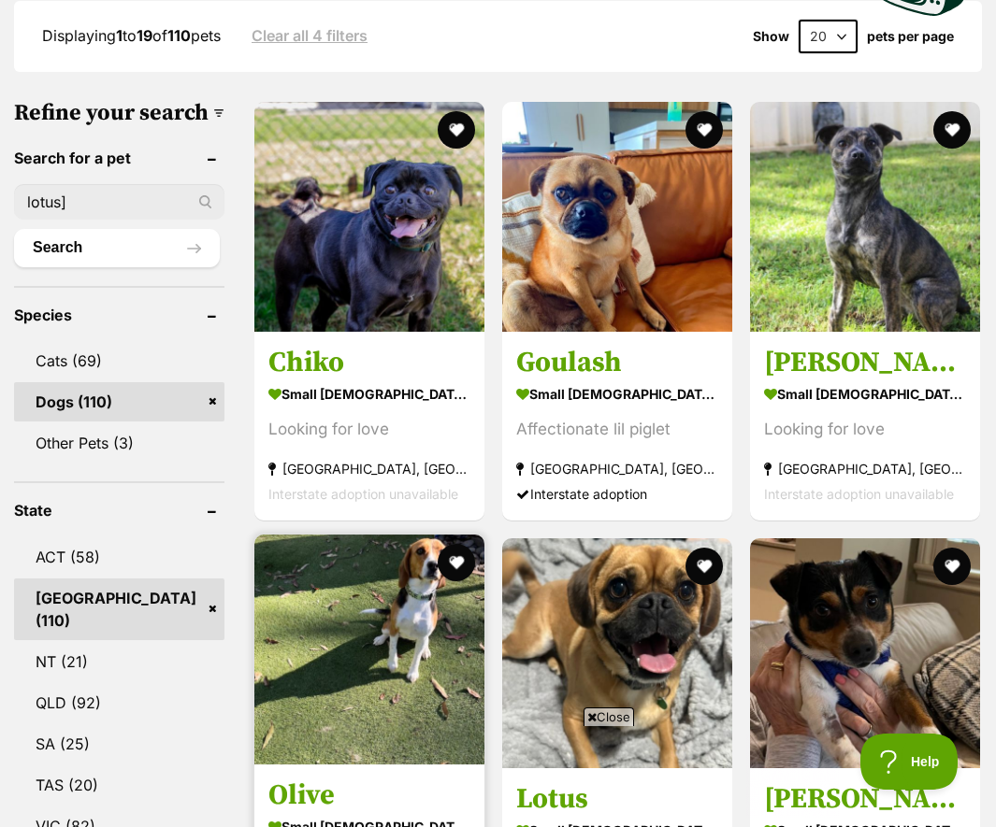
scroll to position [884, 0]
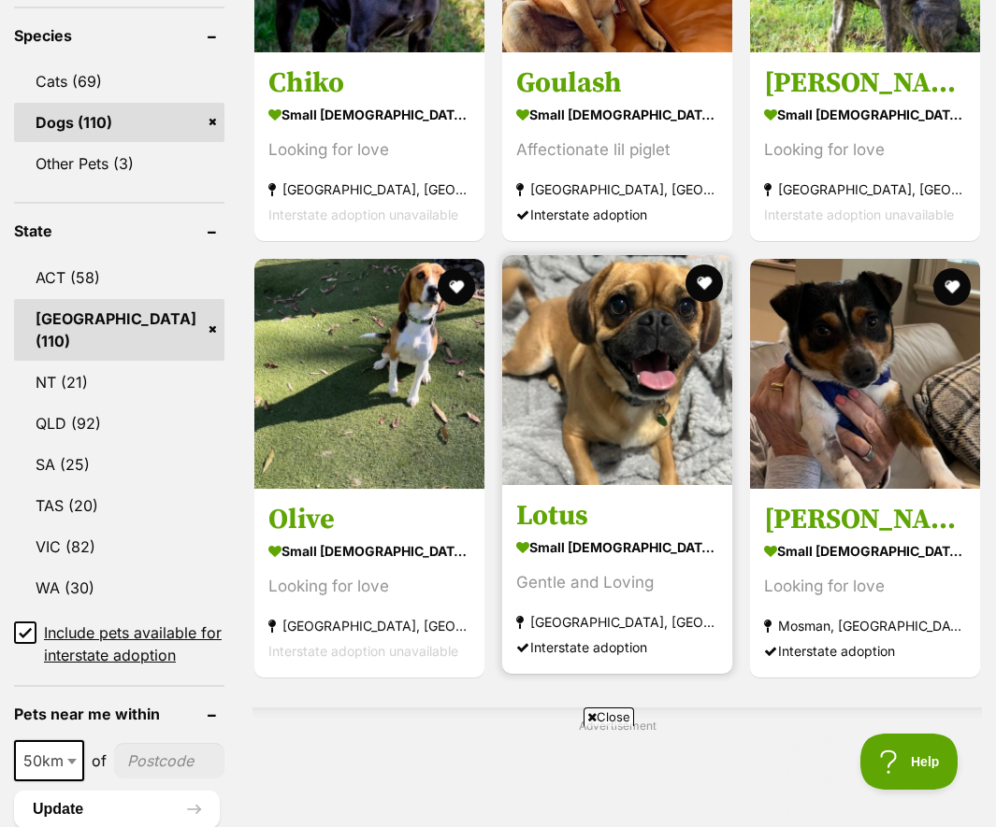
type input "lotus]"
click at [614, 570] on div "Gentle and Loving" at bounding box center [617, 582] width 202 height 25
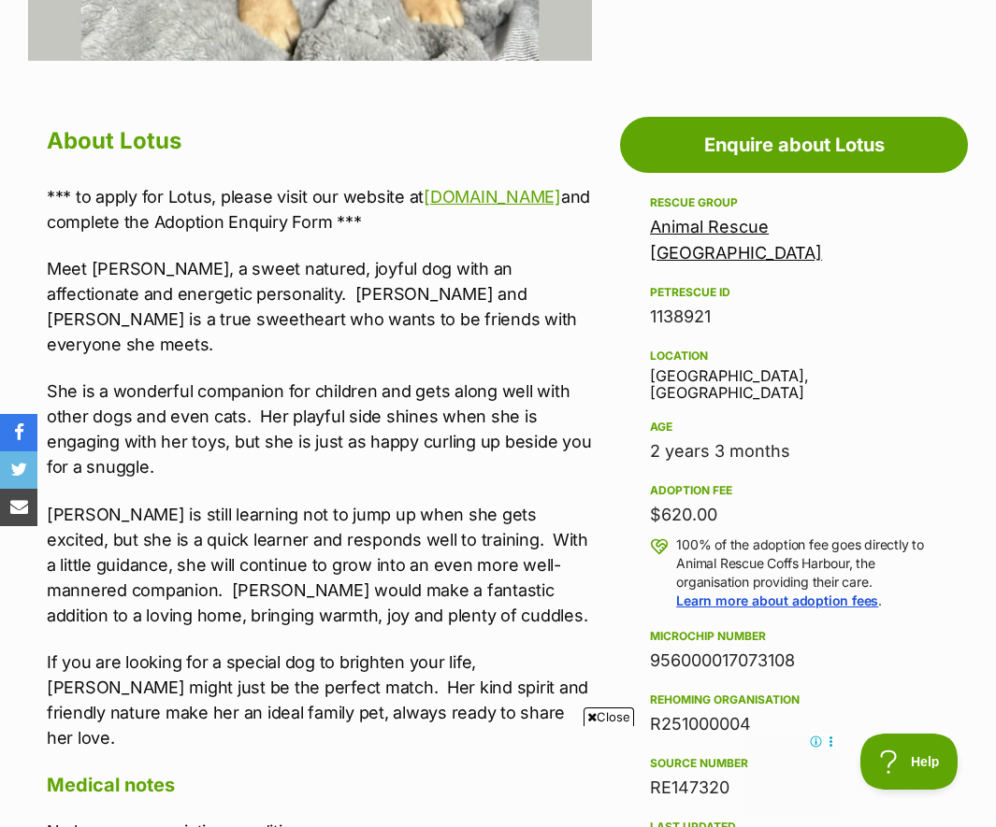
scroll to position [426, 0]
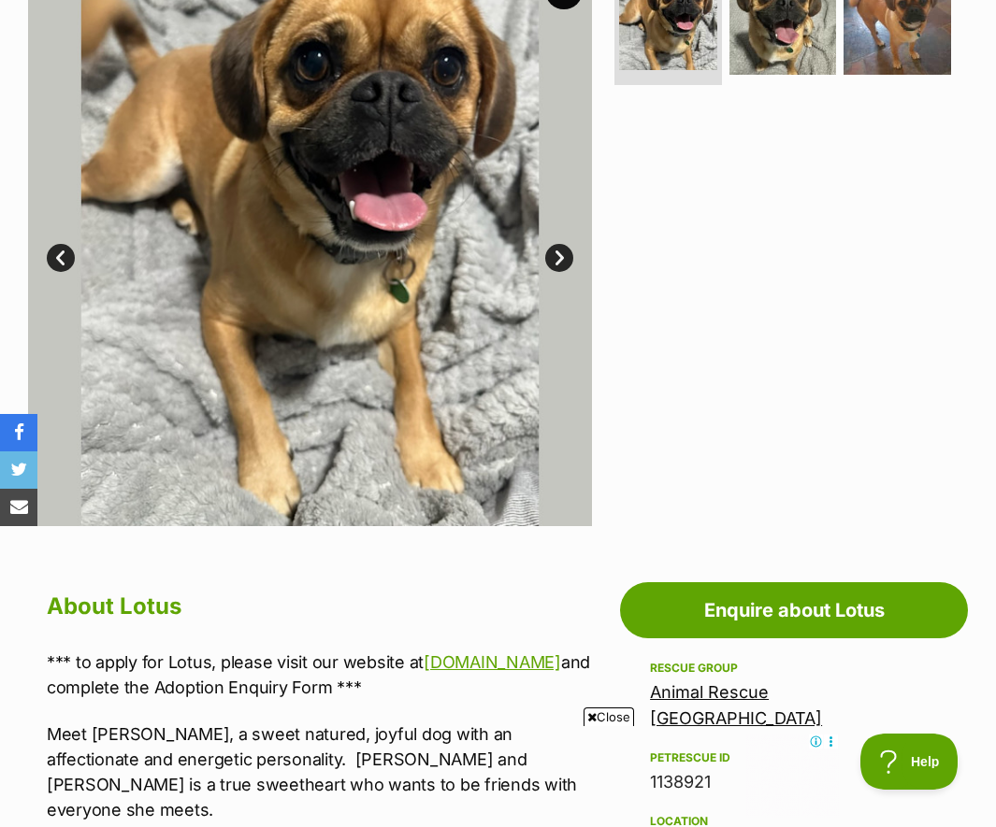
click at [561, 262] on link "Next" at bounding box center [559, 258] width 28 height 28
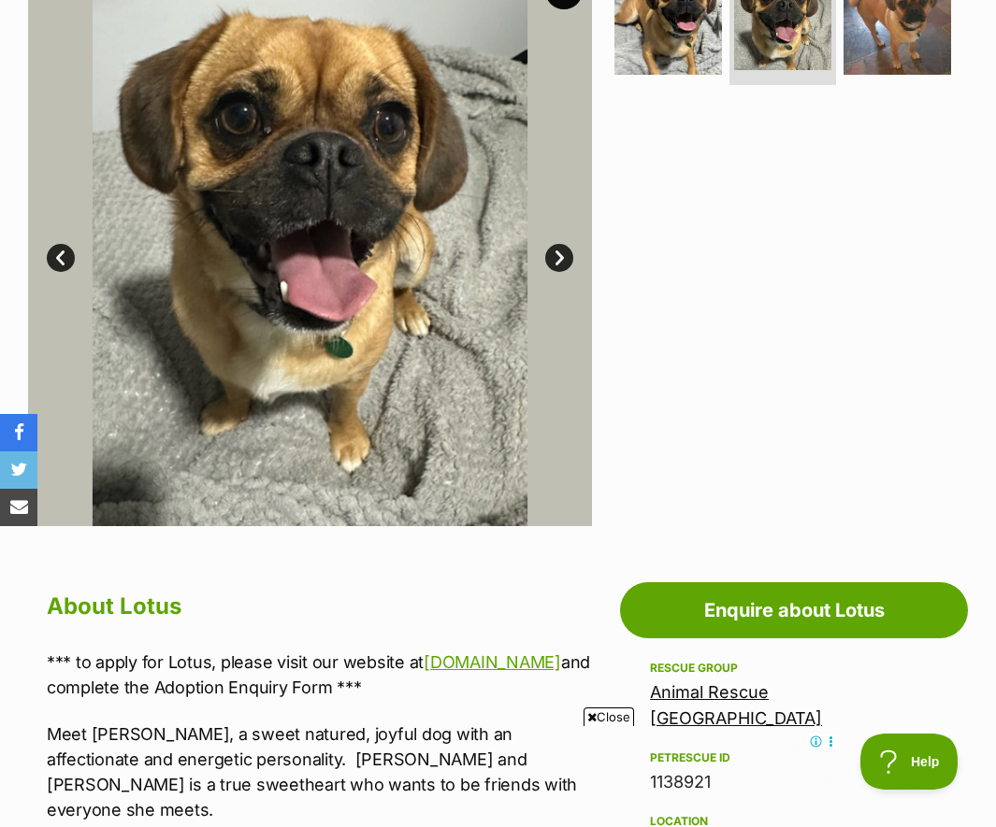
click at [561, 262] on link "Next" at bounding box center [559, 258] width 28 height 28
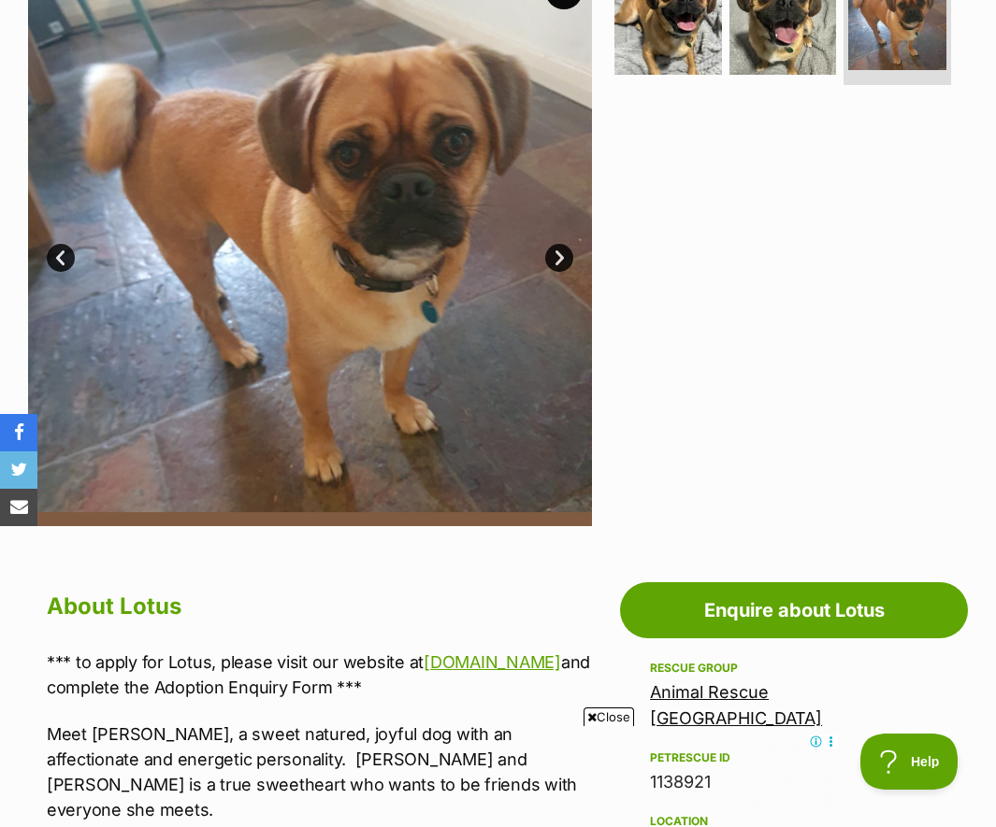
click at [560, 263] on link "Next" at bounding box center [559, 258] width 28 height 28
